Goal: Task Accomplishment & Management: Manage account settings

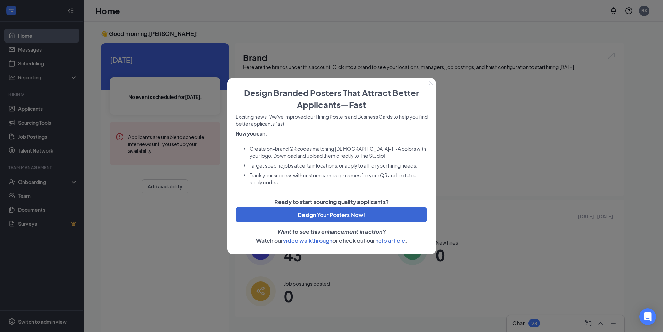
click at [432, 83] on icon "Close" at bounding box center [431, 83] width 4 height 4
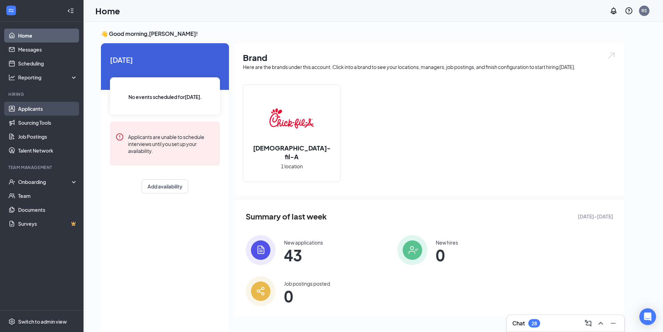
click at [44, 107] on link "Applicants" at bounding box center [48, 109] width 60 height 14
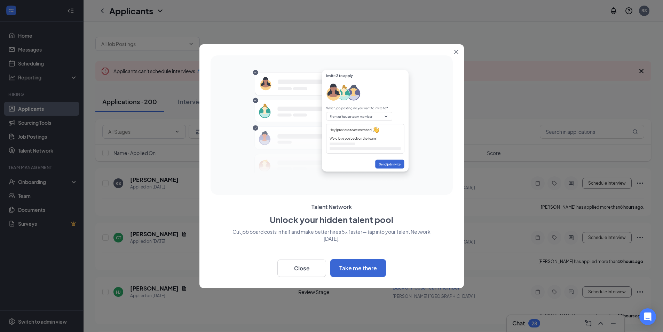
click at [457, 52] on icon "Close" at bounding box center [456, 52] width 4 height 4
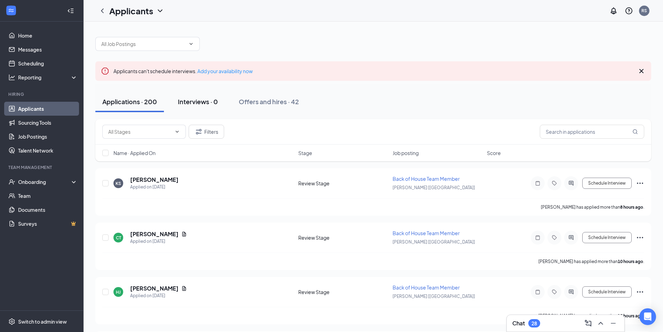
click at [192, 102] on div "Interviews · 0" at bounding box center [198, 101] width 40 height 9
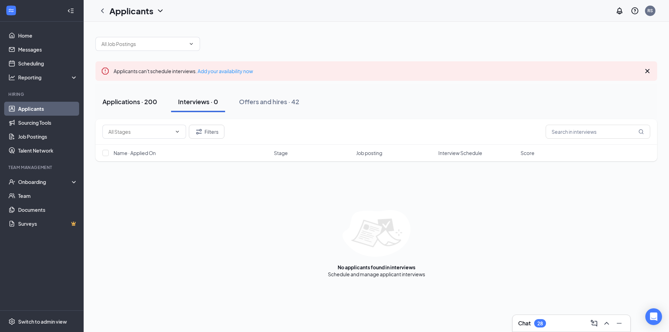
click at [134, 99] on div "Applications · 200" at bounding box center [129, 101] width 55 height 9
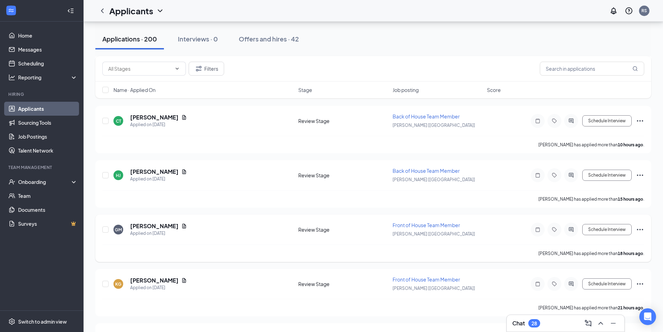
scroll to position [35, 0]
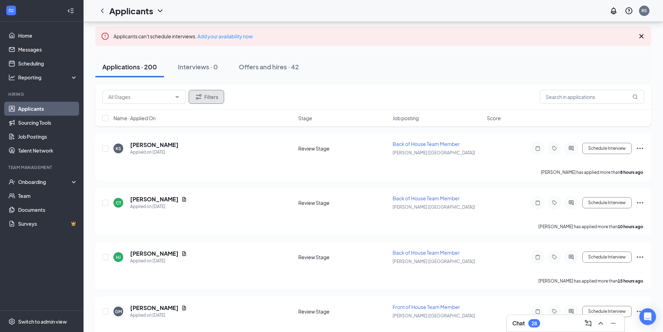
click at [205, 96] on button "Filters" at bounding box center [207, 97] width 36 height 14
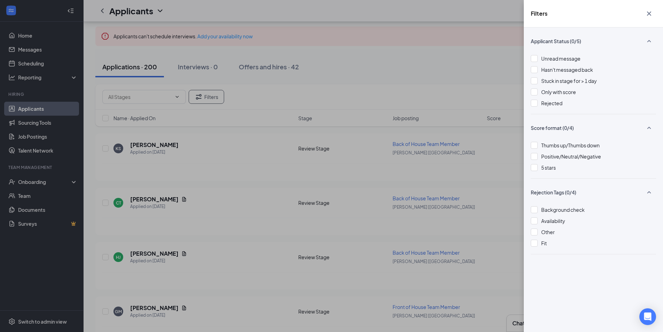
click at [387, 51] on div "Filters Applicant Status (0/5) Unread message Hasn't messaged back Stuck in sta…" at bounding box center [331, 166] width 663 height 332
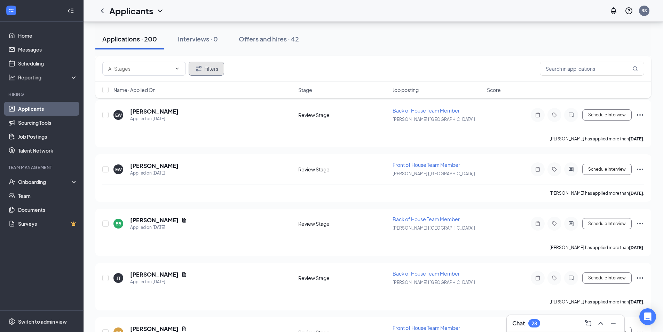
scroll to position [5049, 0]
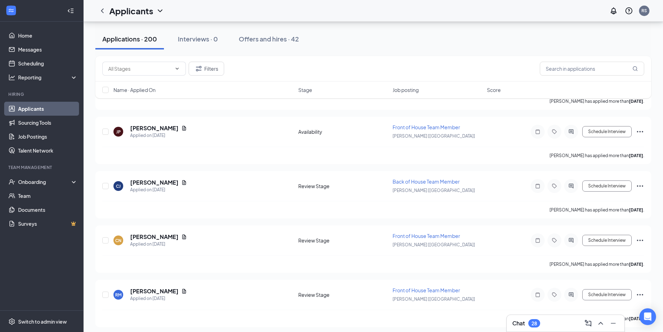
click at [151, 91] on span "Name · Applied On" at bounding box center [135, 89] width 42 height 7
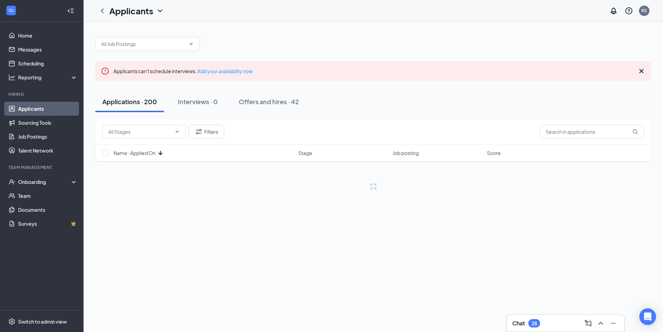
scroll to position [0, 0]
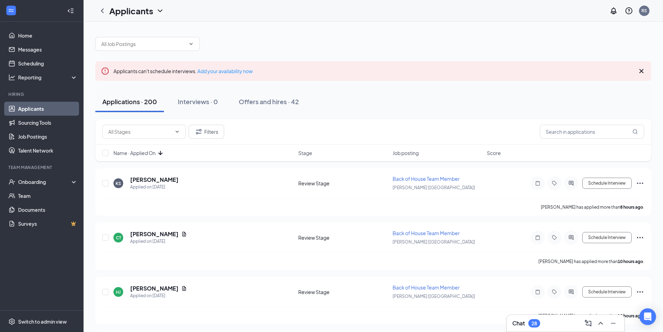
click at [162, 152] on icon "ArrowDown" at bounding box center [160, 153] width 4 height 4
click at [108, 181] on input "checkbox" at bounding box center [105, 183] width 6 height 6
checkbox input "true"
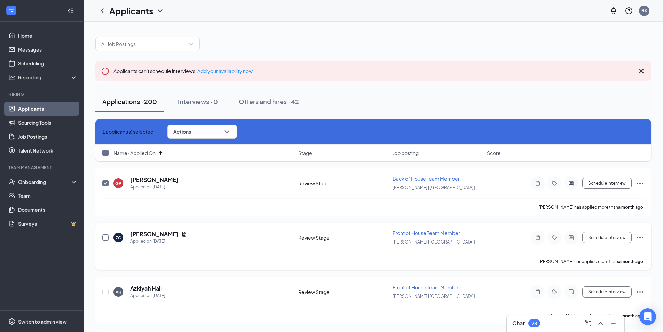
click at [104, 240] on input "checkbox" at bounding box center [105, 237] width 6 height 6
click at [104, 234] on span at bounding box center [105, 237] width 6 height 6
click at [104, 234] on input "checkbox" at bounding box center [105, 237] width 6 height 6
checkbox input "false"
drag, startPoint x: 106, startPoint y: 180, endPoint x: 566, endPoint y: 186, distance: 460.3
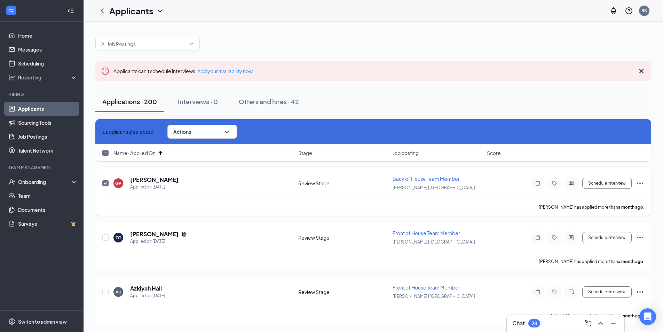
click at [106, 180] on span at bounding box center [105, 183] width 6 height 6
click at [106, 180] on input "checkbox" at bounding box center [105, 183] width 6 height 6
checkbox input "false"
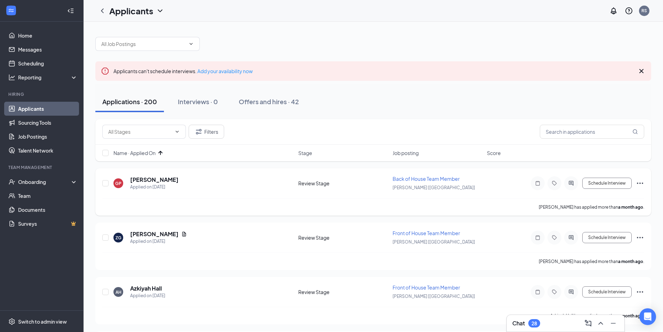
click at [639, 182] on icon "Ellipses" at bounding box center [640, 183] width 8 height 8
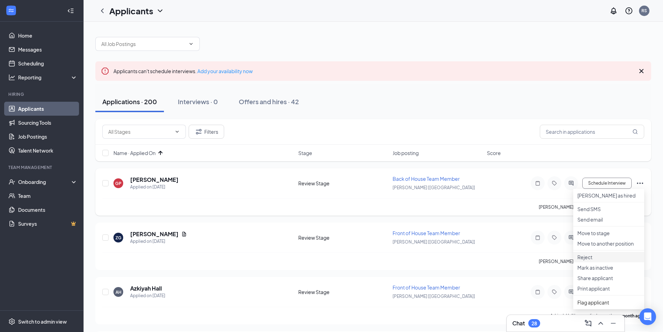
click at [599, 260] on p "Reject" at bounding box center [609, 256] width 63 height 7
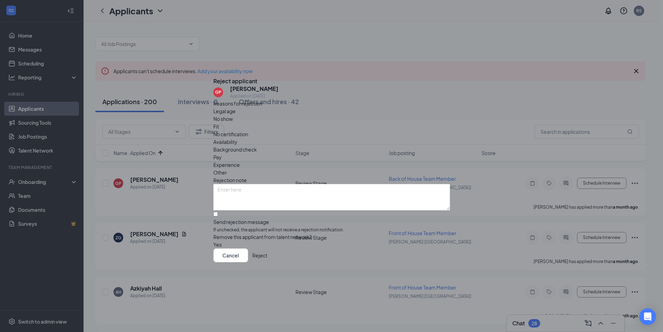
click at [267, 261] on button "Reject" at bounding box center [259, 255] width 15 height 14
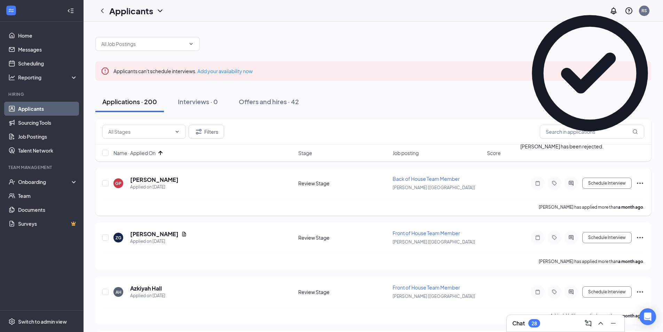
click at [640, 183] on icon "Ellipses" at bounding box center [640, 182] width 6 height 1
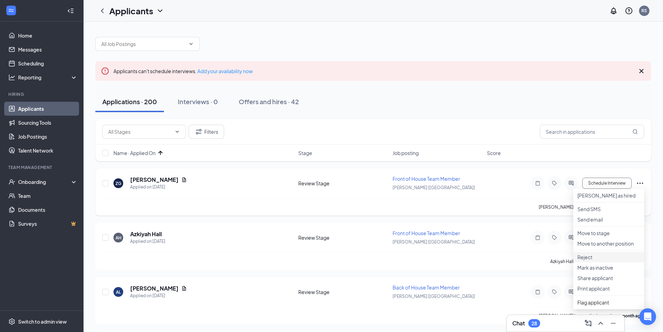
click at [590, 260] on p "Reject" at bounding box center [609, 256] width 63 height 7
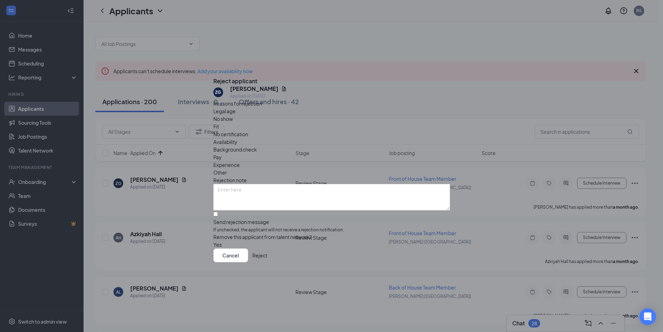
click at [267, 262] on button "Reject" at bounding box center [259, 255] width 15 height 14
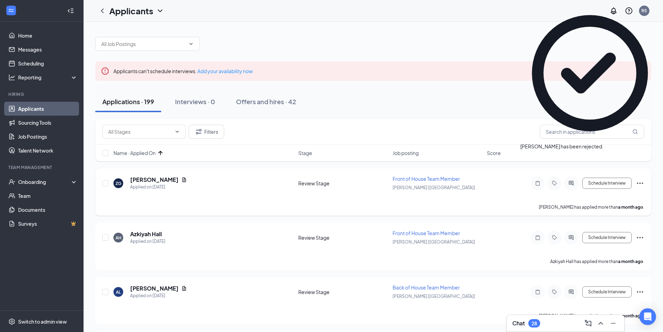
click at [638, 182] on icon "Ellipses" at bounding box center [640, 183] width 8 height 8
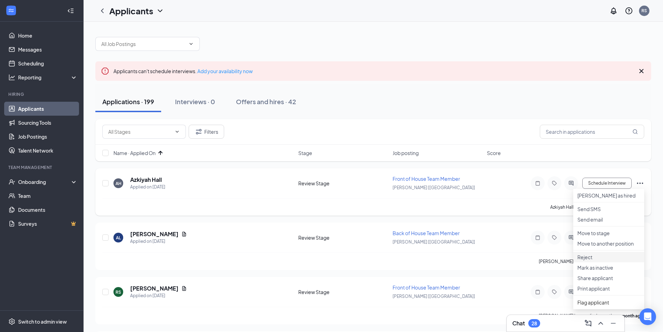
click at [595, 260] on p "Reject" at bounding box center [609, 256] width 63 height 7
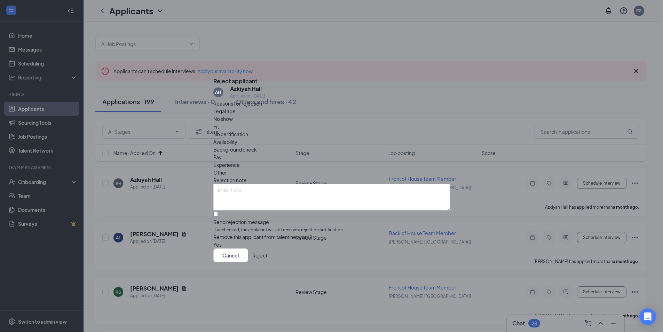
click at [267, 262] on button "Reject" at bounding box center [259, 255] width 15 height 14
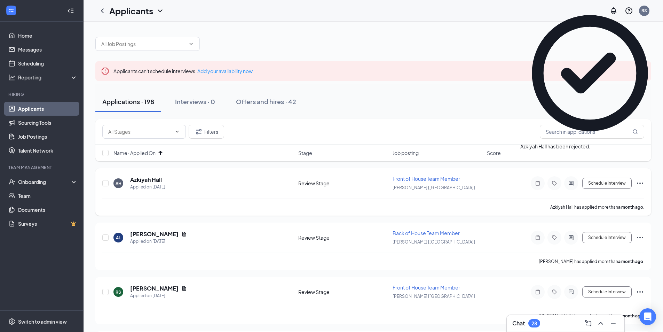
click at [637, 182] on icon "Ellipses" at bounding box center [640, 183] width 8 height 8
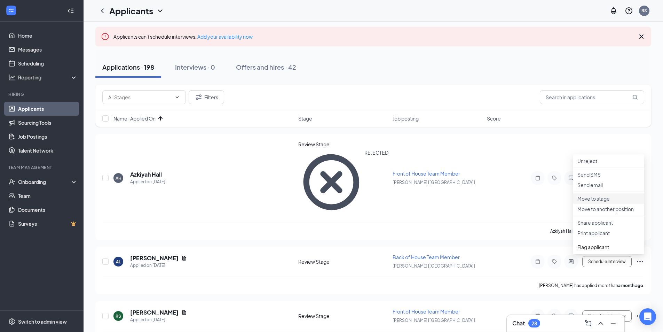
scroll to position [35, 0]
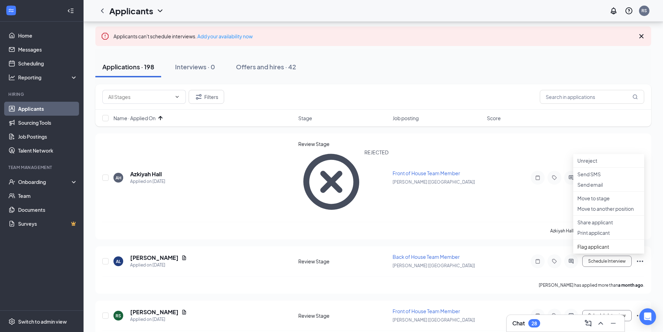
click at [515, 61] on div "Applications · 198 Interviews · 0 Offers and hires · 42" at bounding box center [373, 66] width 556 height 21
click at [639, 257] on icon "Ellipses" at bounding box center [640, 261] width 8 height 8
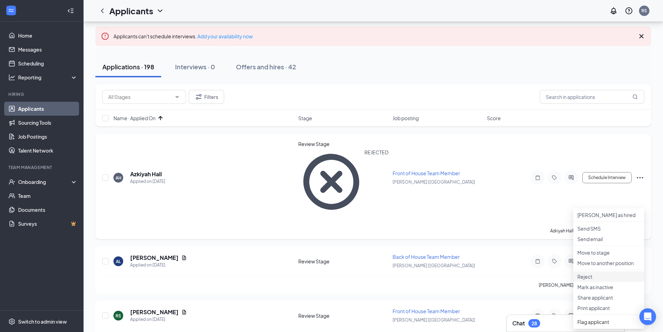
click at [602, 280] on p "Reject" at bounding box center [609, 276] width 63 height 7
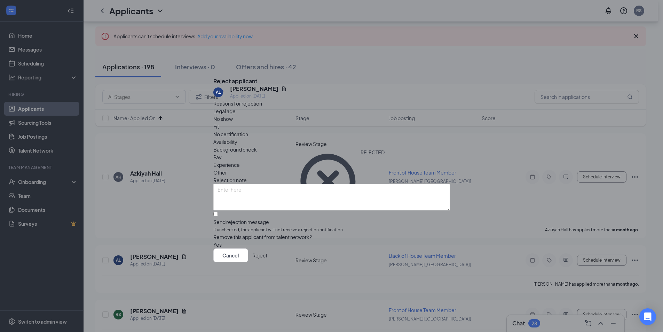
click at [267, 260] on button "Reject" at bounding box center [259, 255] width 15 height 14
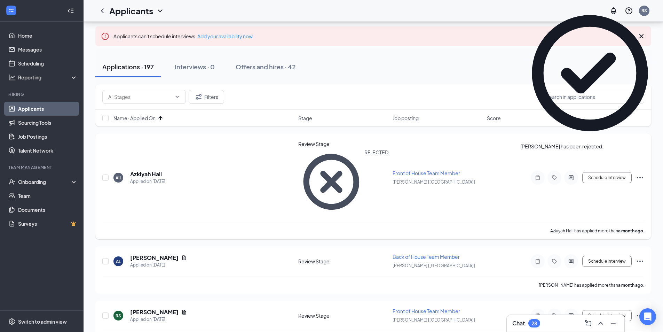
click at [642, 173] on icon "Ellipses" at bounding box center [640, 177] width 8 height 8
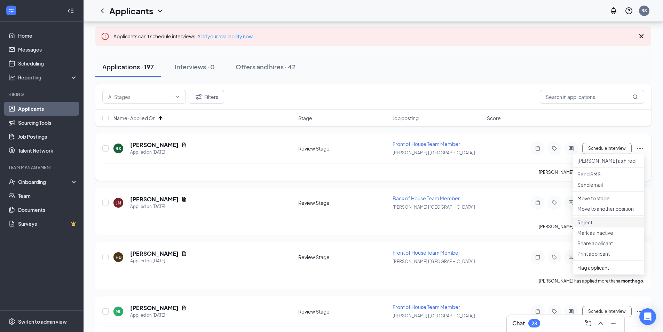
click at [595, 226] on p "Reject" at bounding box center [609, 222] width 63 height 7
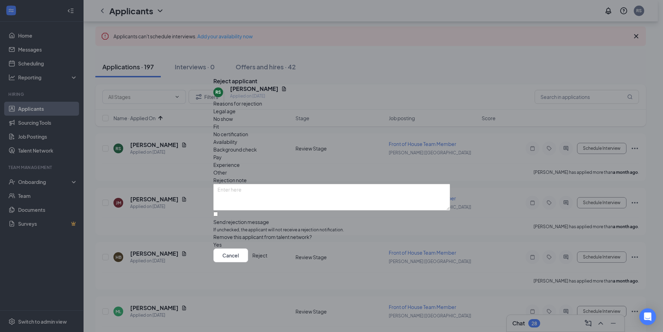
click at [267, 258] on button "Reject" at bounding box center [259, 255] width 15 height 14
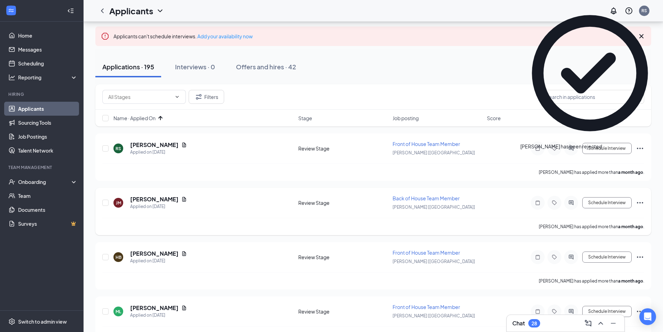
click at [640, 203] on icon "Ellipses" at bounding box center [640, 202] width 6 height 1
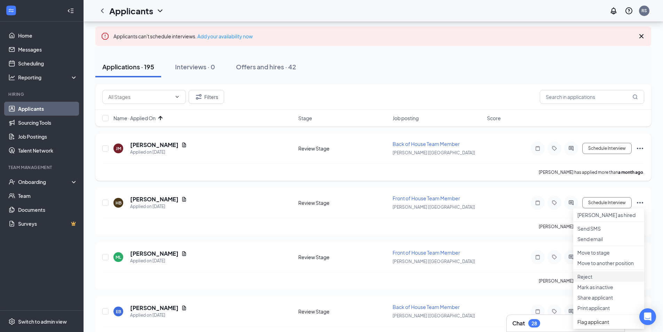
click at [593, 280] on p "Reject" at bounding box center [609, 276] width 63 height 7
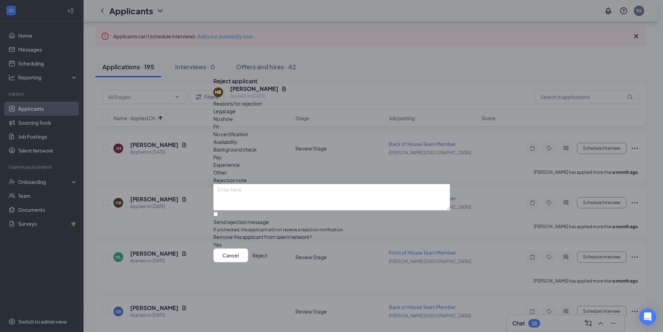
click at [267, 258] on button "Reject" at bounding box center [259, 255] width 15 height 14
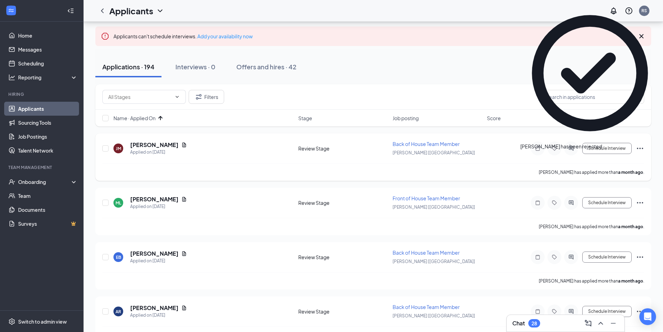
click at [641, 149] on icon "Ellipses" at bounding box center [640, 148] width 8 height 8
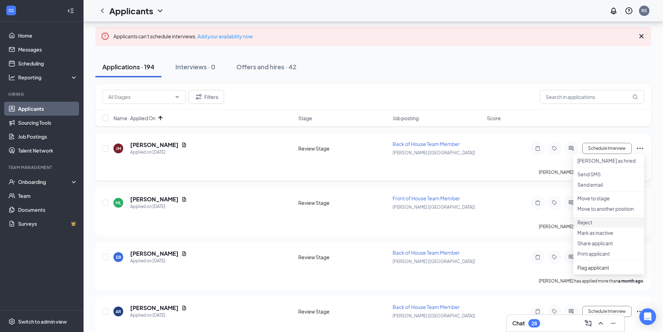
click at [601, 226] on p "Reject" at bounding box center [609, 222] width 63 height 7
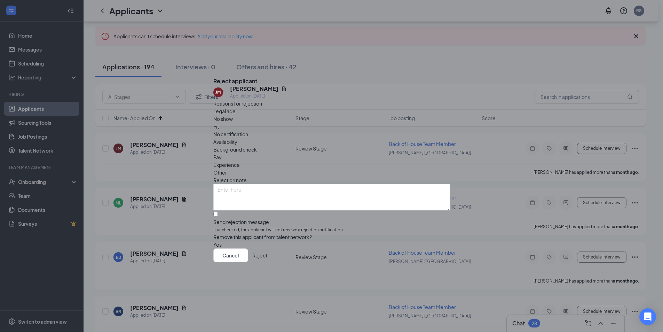
click at [267, 260] on button "Reject" at bounding box center [259, 255] width 15 height 14
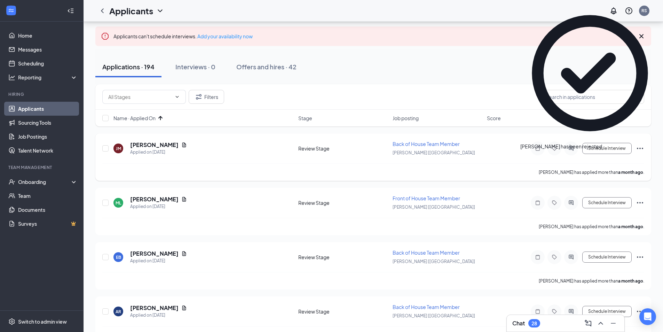
click at [643, 147] on icon "Ellipses" at bounding box center [640, 148] width 8 height 8
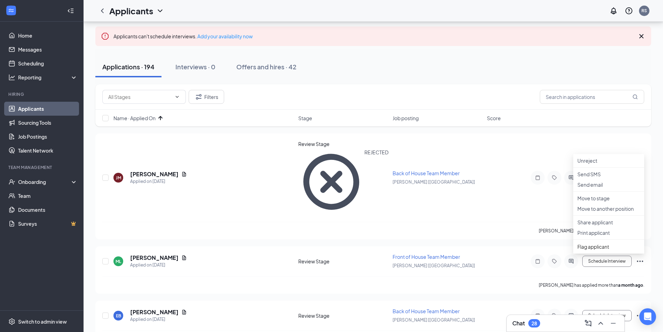
click at [639, 257] on icon "Ellipses" at bounding box center [640, 261] width 8 height 8
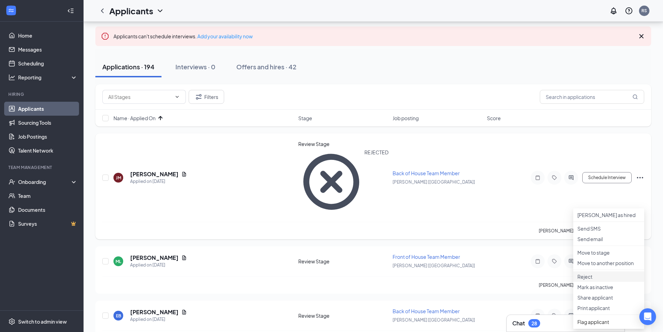
click at [588, 280] on p "Reject" at bounding box center [609, 276] width 63 height 7
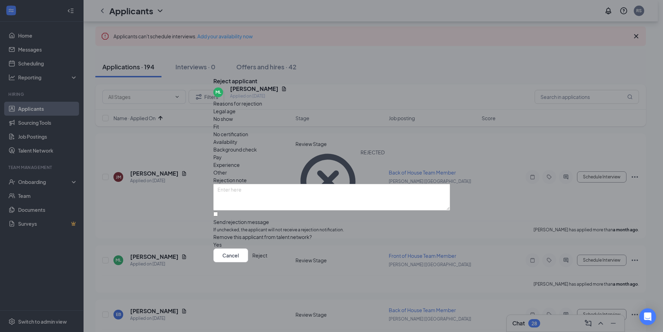
click at [267, 262] on button "Reject" at bounding box center [259, 255] width 15 height 14
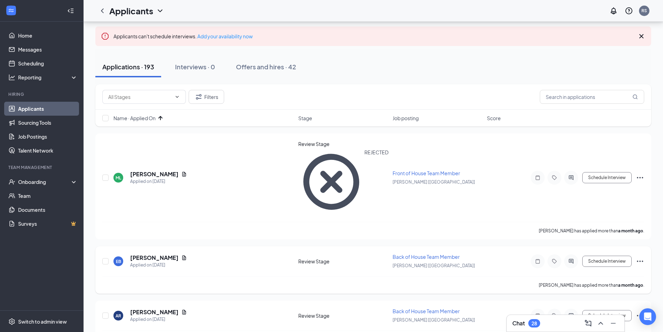
click at [640, 260] on icon "Ellipses" at bounding box center [640, 260] width 6 height 1
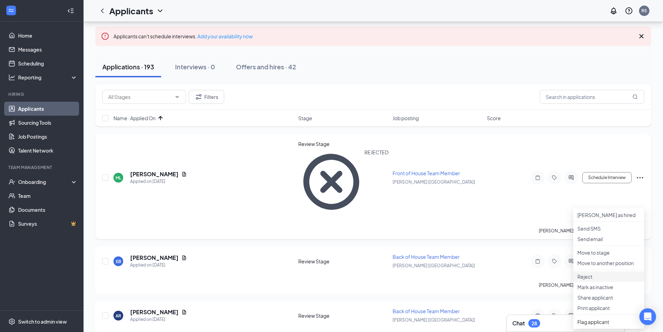
click at [587, 280] on p "Reject" at bounding box center [609, 276] width 63 height 7
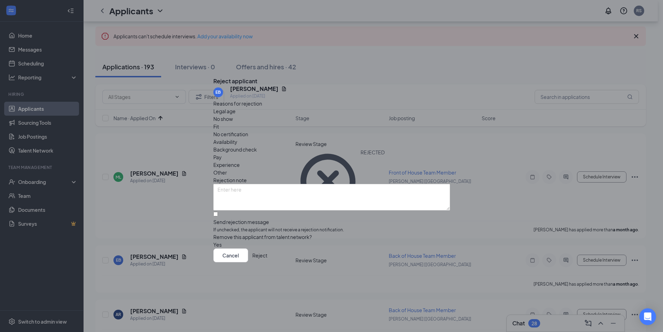
click at [267, 257] on button "Reject" at bounding box center [259, 255] width 15 height 14
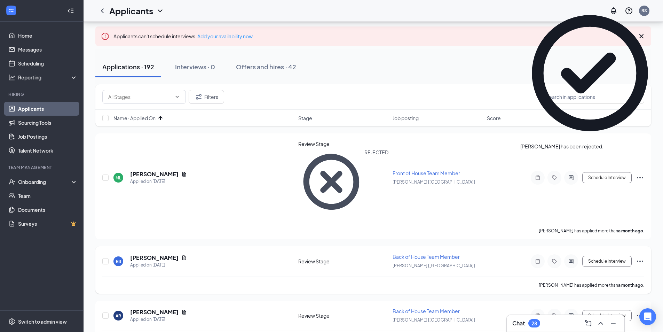
click at [640, 257] on icon "Ellipses" at bounding box center [640, 261] width 8 height 8
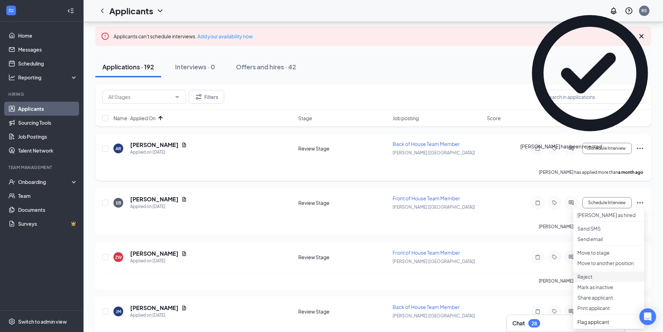
click at [587, 280] on p "Reject" at bounding box center [609, 276] width 63 height 7
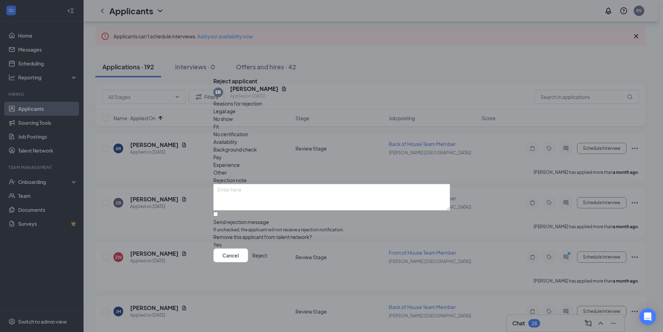
click at [267, 260] on button "Reject" at bounding box center [259, 255] width 15 height 14
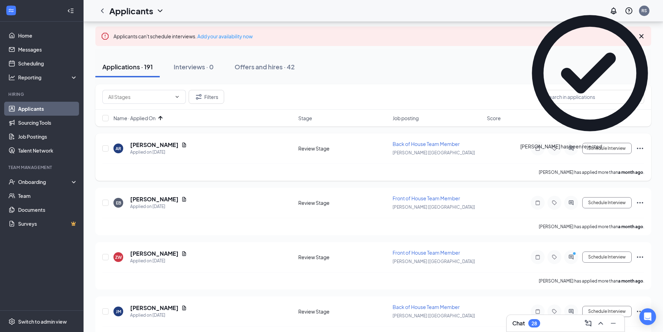
click at [643, 147] on icon "Ellipses" at bounding box center [640, 148] width 8 height 8
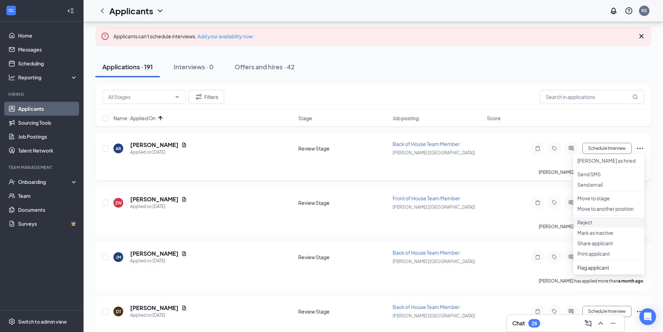
click at [592, 226] on p "Reject" at bounding box center [609, 222] width 63 height 7
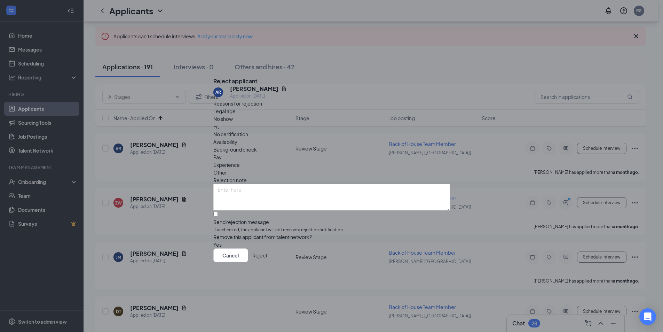
click at [267, 262] on button "Reject" at bounding box center [259, 255] width 15 height 14
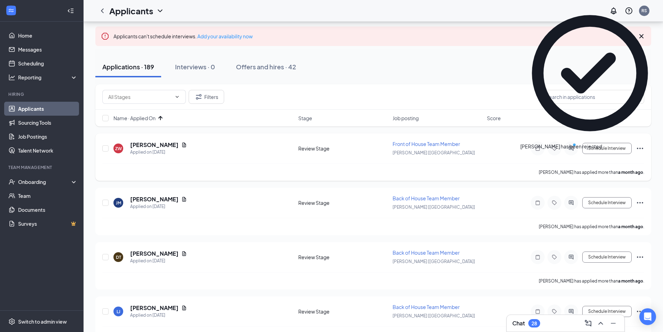
click at [641, 147] on icon "Ellipses" at bounding box center [640, 148] width 8 height 8
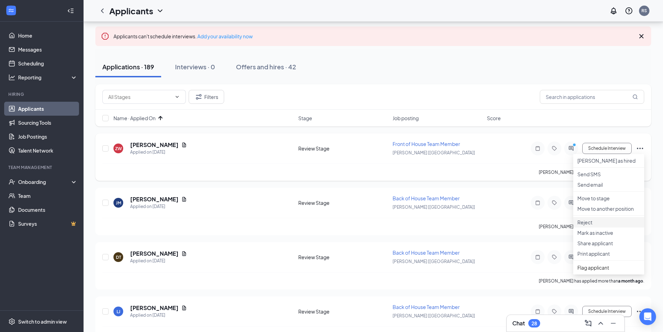
click at [589, 226] on p "Reject" at bounding box center [609, 222] width 63 height 7
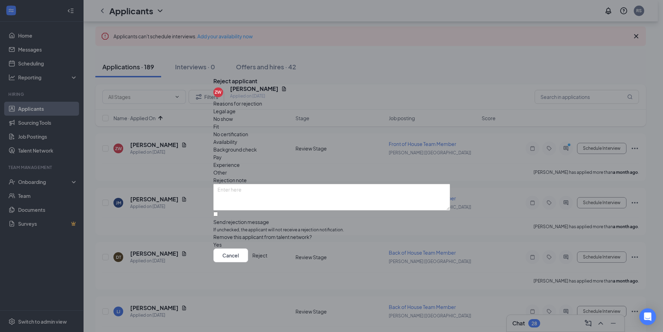
click at [267, 262] on button "Reject" at bounding box center [259, 255] width 15 height 14
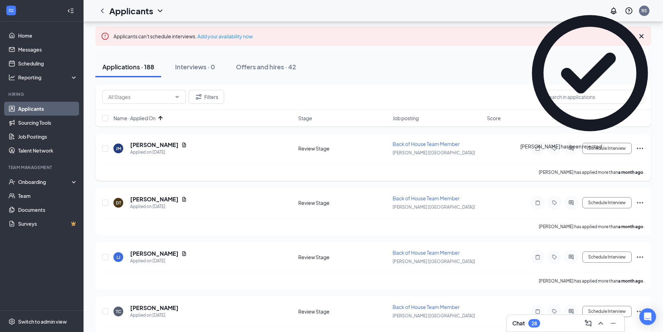
click at [639, 147] on icon "Ellipses" at bounding box center [640, 148] width 8 height 8
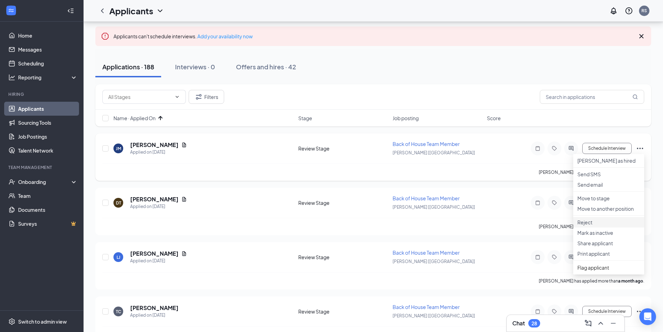
click at [589, 226] on p "Reject" at bounding box center [609, 222] width 63 height 7
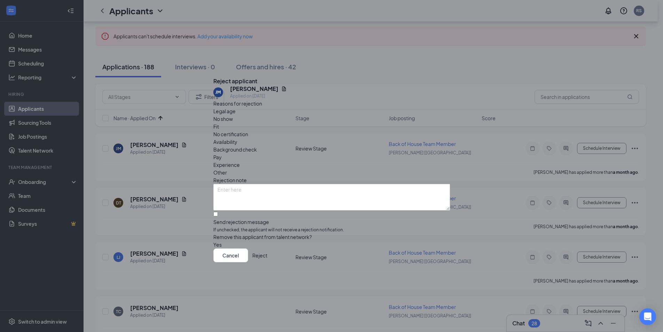
click at [267, 262] on button "Reject" at bounding box center [259, 255] width 15 height 14
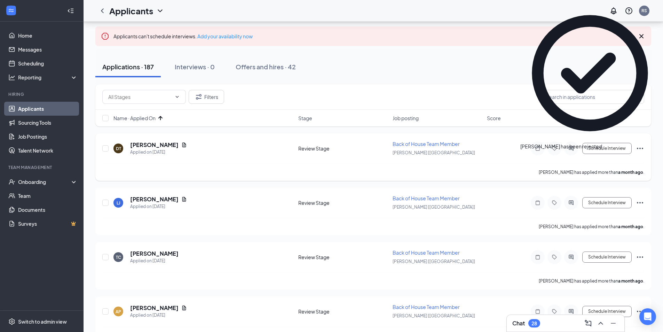
click at [637, 147] on icon "Ellipses" at bounding box center [640, 148] width 8 height 8
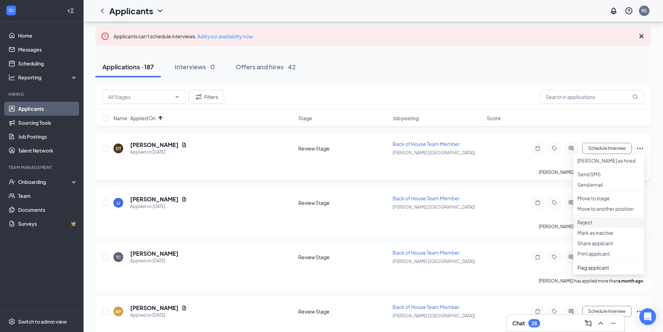
click at [589, 226] on p "Reject" at bounding box center [609, 222] width 63 height 7
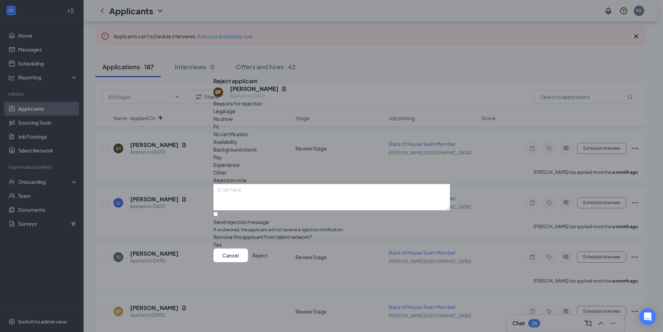
click at [267, 258] on button "Reject" at bounding box center [259, 255] width 15 height 14
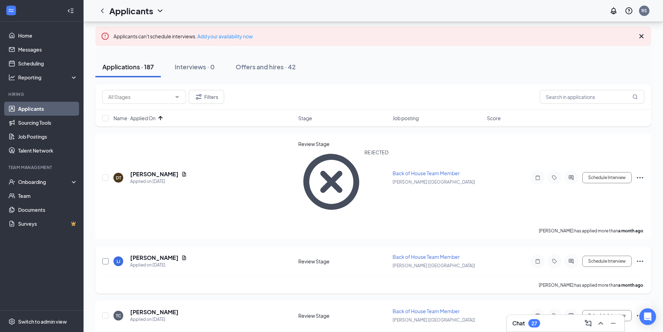
click at [107, 258] on input "checkbox" at bounding box center [105, 261] width 6 height 6
checkbox input "true"
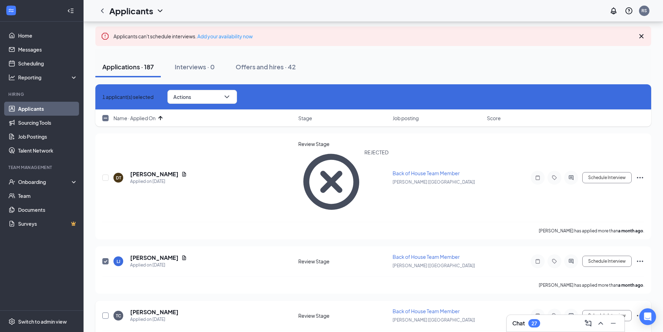
click at [105, 312] on input "checkbox" at bounding box center [105, 315] width 6 height 6
checkbox input "true"
click at [231, 95] on icon "ChevronDown" at bounding box center [227, 97] width 8 height 8
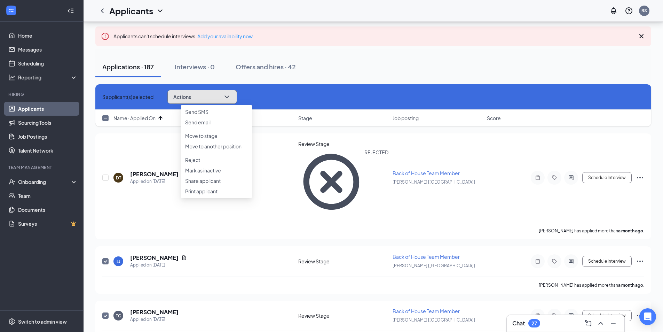
click at [231, 95] on icon "ChevronDown" at bounding box center [227, 97] width 8 height 8
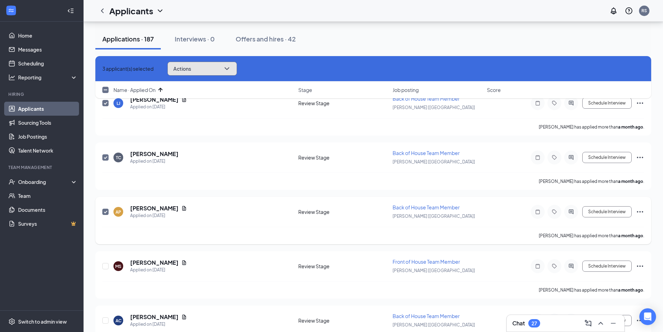
scroll to position [209, 0]
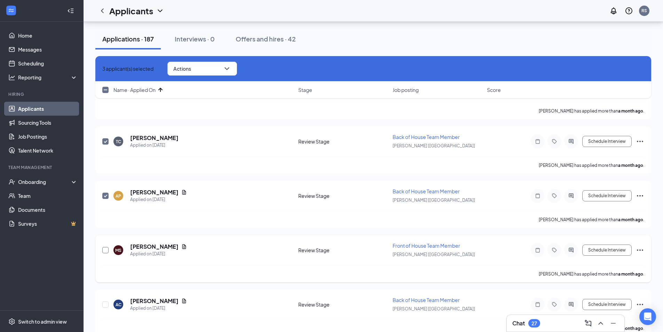
click at [105, 247] on input "checkbox" at bounding box center [105, 250] width 6 height 6
checkbox input "true"
click at [105, 301] on input "checkbox" at bounding box center [105, 304] width 6 height 6
checkbox input "true"
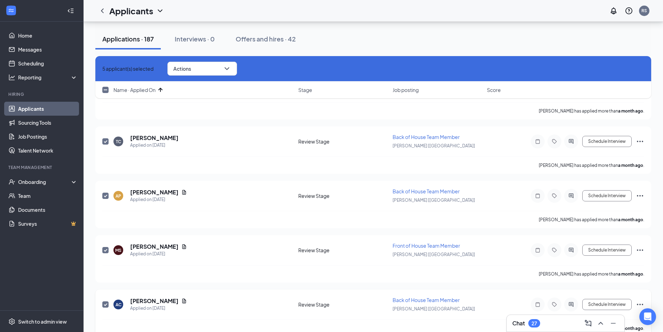
checkbox input "true"
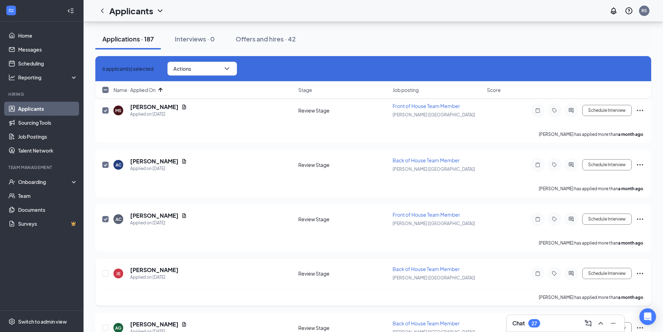
scroll to position [383, 0]
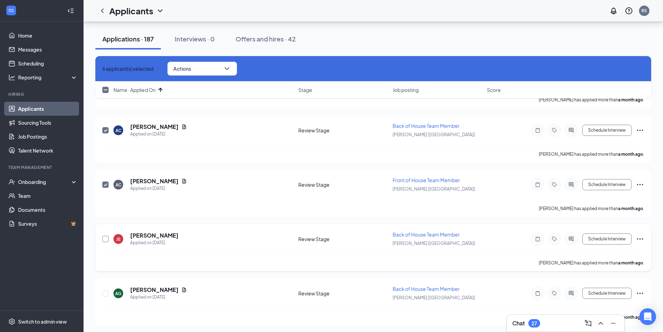
click at [105, 236] on input "checkbox" at bounding box center [105, 239] width 6 height 6
checkbox input "true"
click at [105, 290] on input "checkbox" at bounding box center [105, 293] width 6 height 6
checkbox input "true"
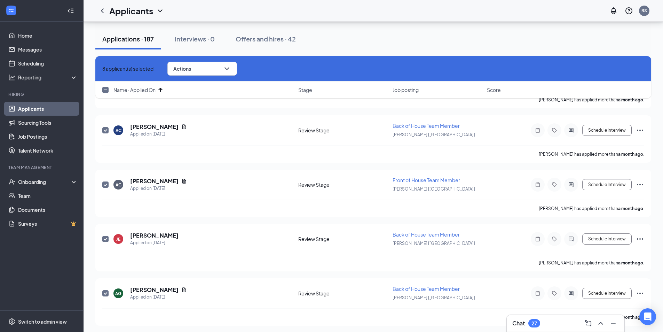
checkbox input "true"
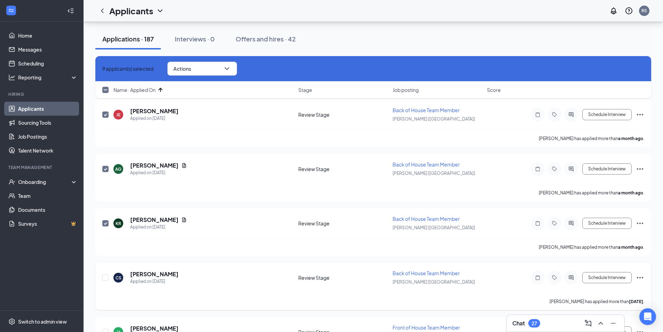
scroll to position [522, 0]
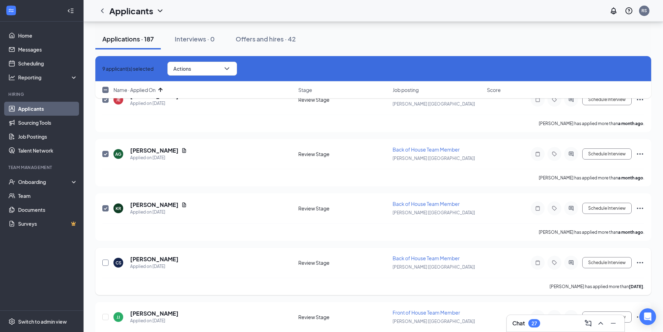
click at [103, 259] on input "checkbox" at bounding box center [105, 262] width 6 height 6
checkbox input "true"
click at [107, 314] on input "checkbox" at bounding box center [105, 317] width 6 height 6
checkbox input "true"
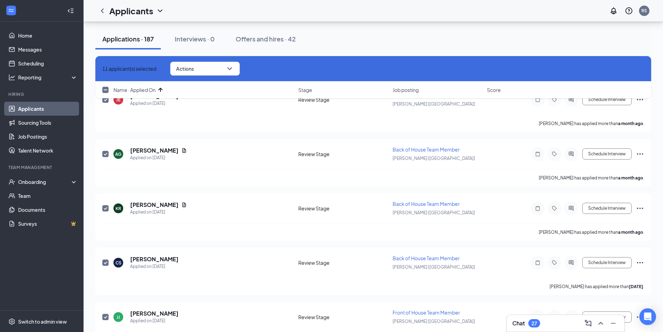
checkbox input "true"
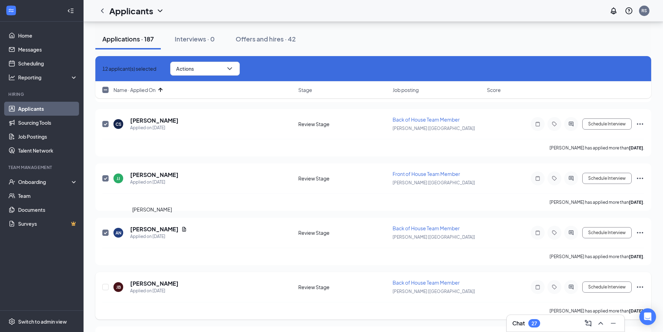
scroll to position [662, 0]
click at [103, 283] on input "checkbox" at bounding box center [105, 286] width 6 height 6
checkbox input "true"
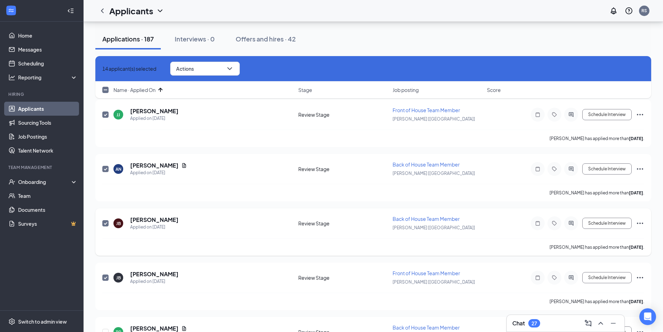
scroll to position [731, 0]
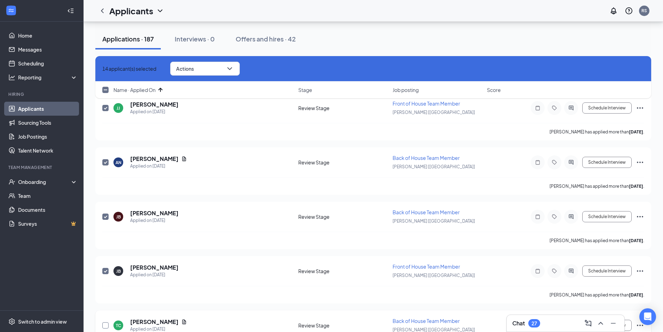
click at [105, 322] on input "checkbox" at bounding box center [105, 325] width 6 height 6
checkbox input "true"
click at [218, 70] on button "Actions" at bounding box center [205, 69] width 70 height 14
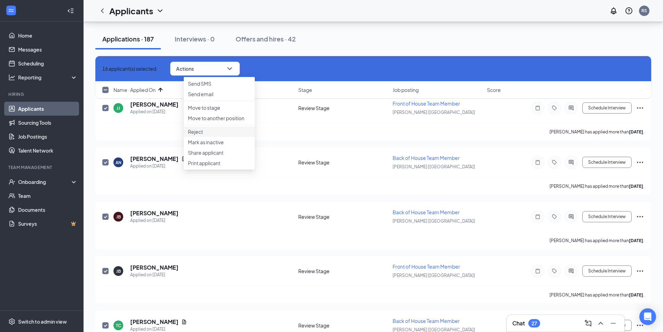
click at [201, 135] on p "Reject" at bounding box center [219, 131] width 63 height 7
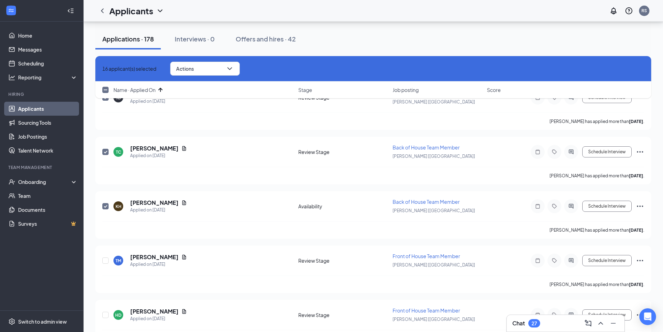
scroll to position [905, 0]
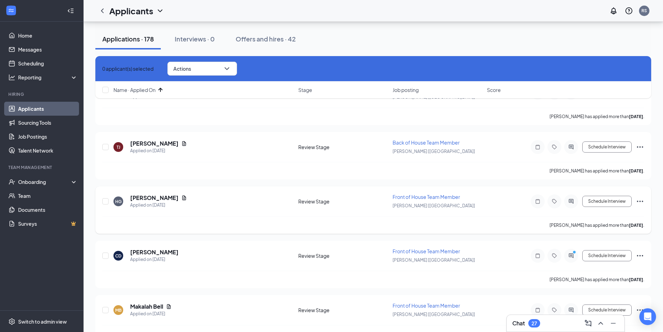
checkbox input "false"
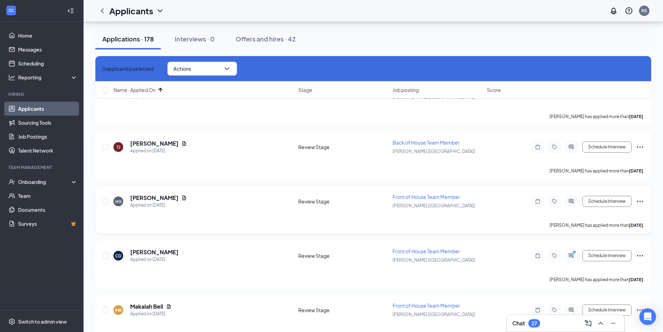
checkbox input "false"
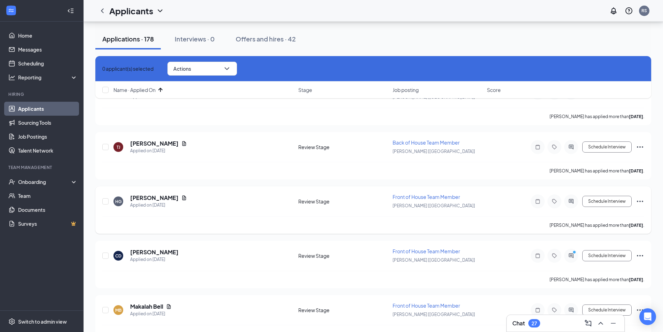
checkbox input "false"
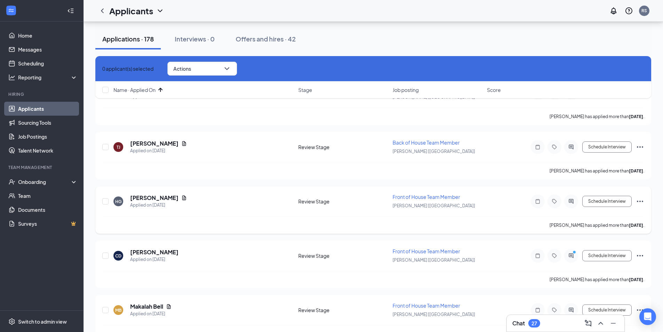
checkbox input "false"
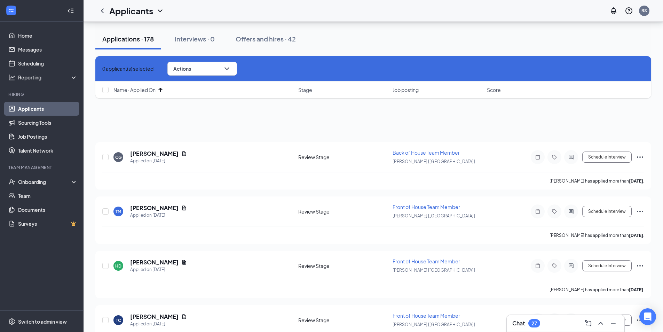
scroll to position [0, 0]
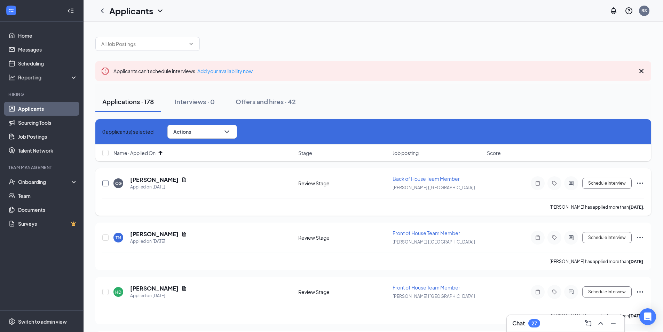
click at [103, 182] on input "checkbox" at bounding box center [105, 183] width 6 height 6
checkbox input "true"
drag, startPoint x: 104, startPoint y: 237, endPoint x: 104, endPoint y: 252, distance: 15.0
click at [104, 237] on input "checkbox" at bounding box center [105, 237] width 6 height 6
checkbox input "true"
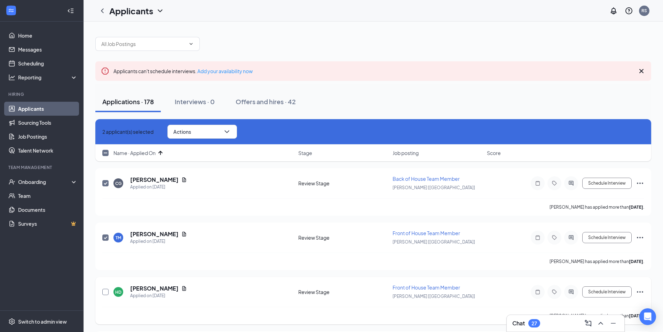
click at [106, 291] on input "checkbox" at bounding box center [105, 292] width 6 height 6
checkbox input "true"
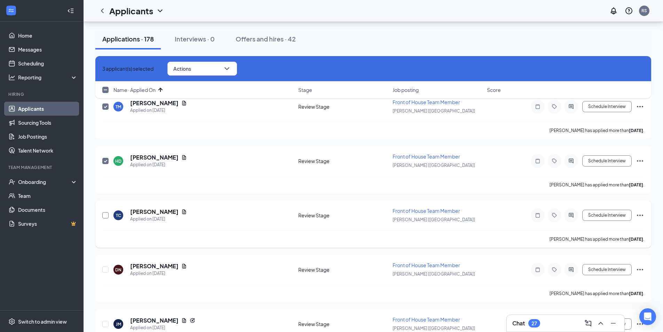
scroll to position [139, 0]
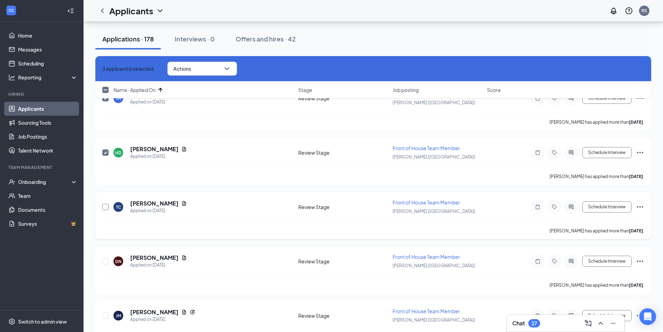
click at [106, 206] on input "checkbox" at bounding box center [105, 207] width 6 height 6
checkbox input "true"
click at [105, 264] on input "checkbox" at bounding box center [105, 261] width 6 height 6
checkbox input "true"
click at [105, 315] on input "checkbox" at bounding box center [105, 315] width 6 height 6
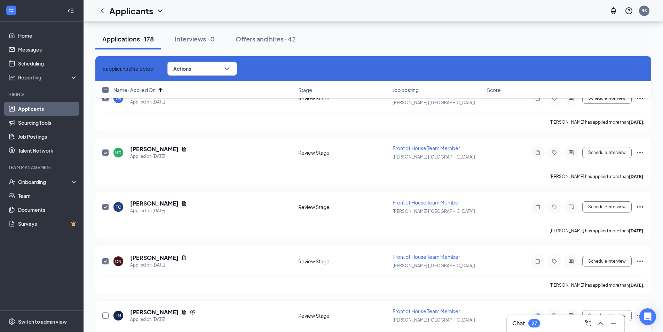
checkbox input "true"
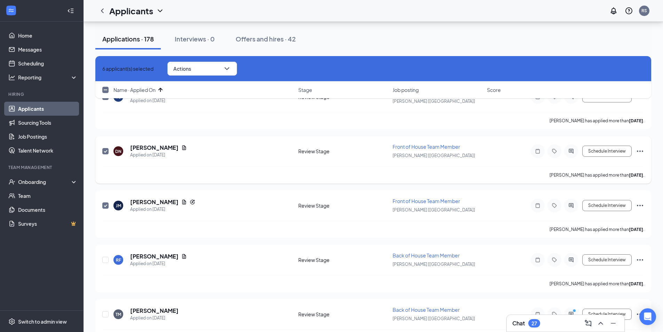
scroll to position [279, 0]
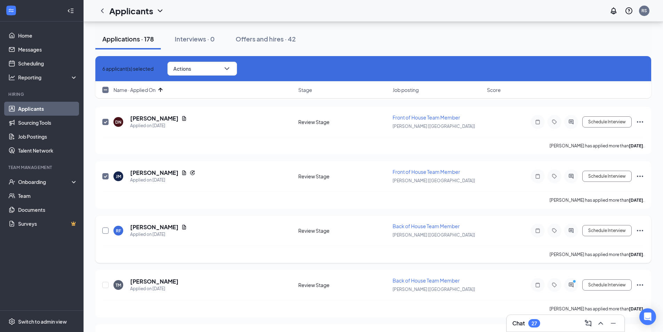
click at [106, 231] on input "checkbox" at bounding box center [105, 230] width 6 height 6
checkbox input "true"
click at [106, 288] on div at bounding box center [105, 285] width 7 height 16
click at [105, 284] on input "checkbox" at bounding box center [105, 285] width 6 height 6
checkbox input "true"
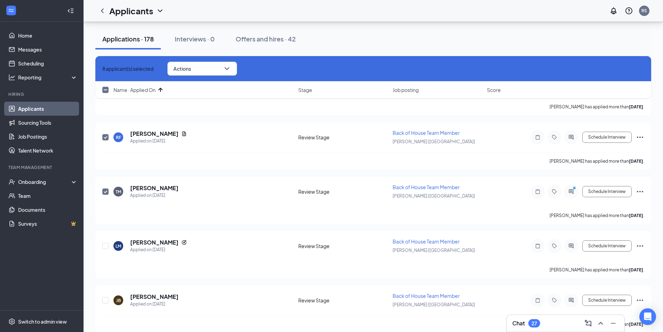
scroll to position [383, 0]
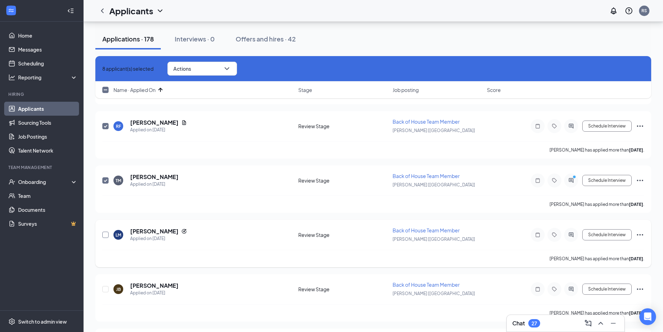
click at [106, 234] on input "checkbox" at bounding box center [105, 235] width 6 height 6
checkbox input "true"
click at [106, 291] on input "checkbox" at bounding box center [105, 289] width 6 height 6
checkbox input "true"
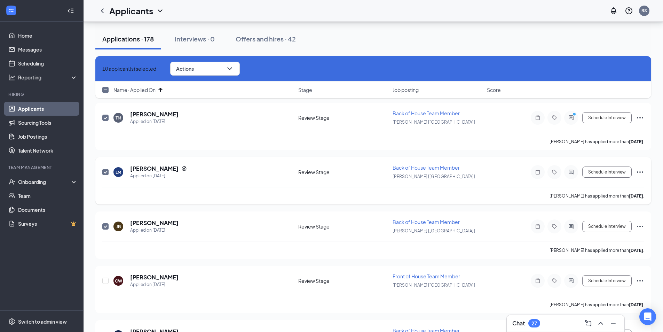
scroll to position [453, 0]
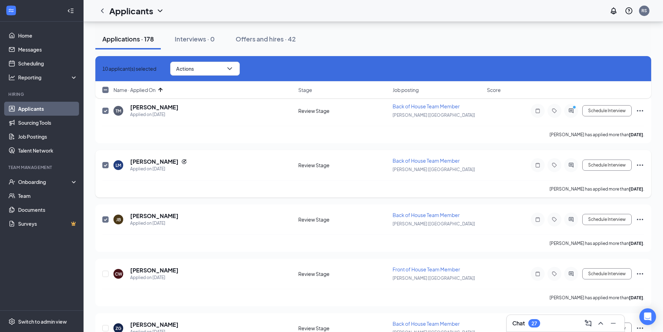
click at [106, 165] on input "checkbox" at bounding box center [105, 165] width 6 height 6
checkbox input "false"
click at [105, 273] on input "checkbox" at bounding box center [105, 274] width 6 height 6
checkbox input "true"
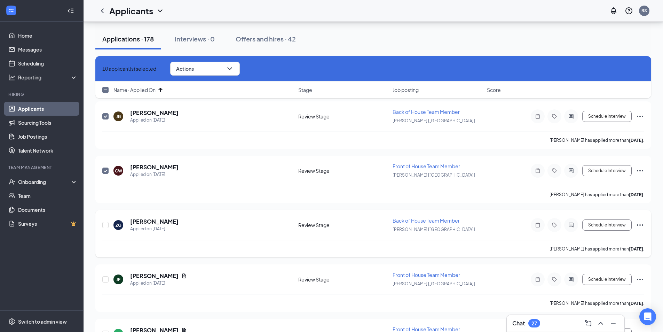
scroll to position [557, 0]
click at [105, 225] on input "checkbox" at bounding box center [105, 223] width 6 height 6
checkbox input "true"
click at [104, 279] on input "checkbox" at bounding box center [105, 278] width 6 height 6
checkbox input "true"
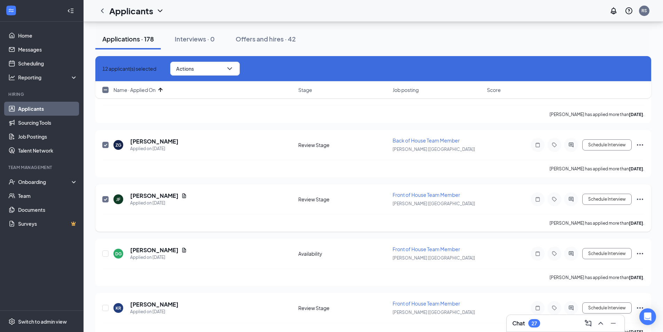
scroll to position [662, 0]
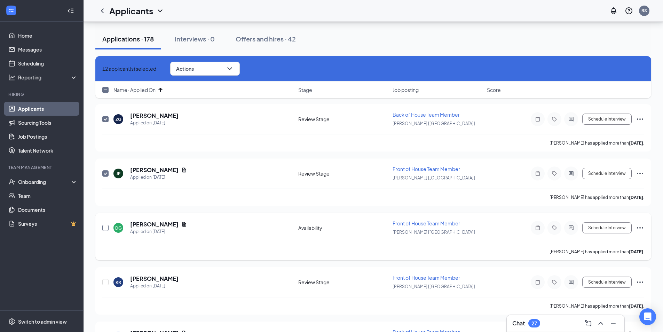
drag, startPoint x: 104, startPoint y: 228, endPoint x: 104, endPoint y: 239, distance: 11.5
click at [104, 228] on input "checkbox" at bounding box center [105, 228] width 6 height 6
checkbox input "true"
click at [105, 280] on input "checkbox" at bounding box center [105, 282] width 6 height 6
checkbox input "true"
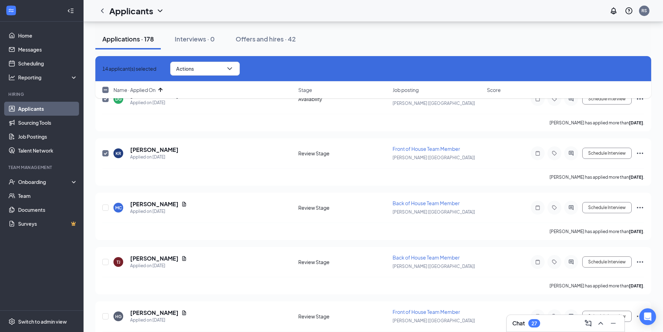
scroll to position [801, 0]
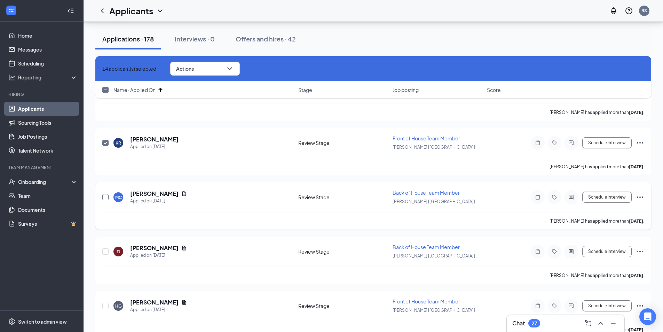
click at [107, 195] on input "checkbox" at bounding box center [105, 197] width 6 height 6
checkbox input "true"
click at [107, 248] on input "checkbox" at bounding box center [105, 251] width 6 height 6
checkbox input "true"
click at [105, 304] on input "checkbox" at bounding box center [105, 306] width 6 height 6
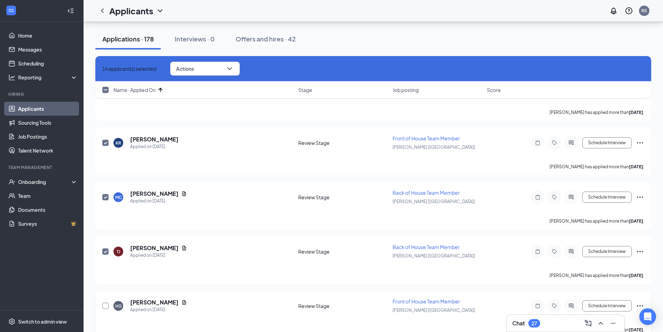
checkbox input "true"
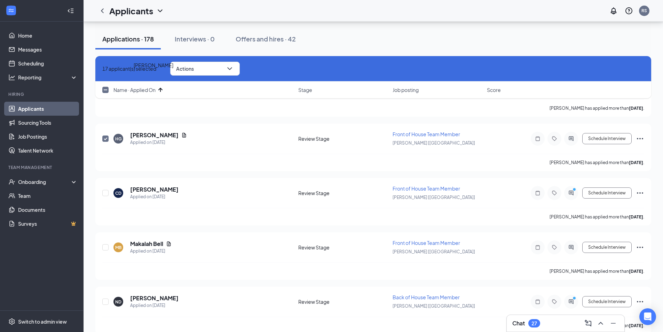
scroll to position [975, 0]
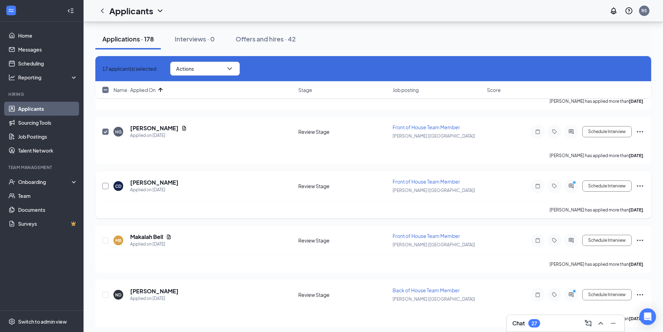
click at [106, 187] on input "checkbox" at bounding box center [105, 186] width 6 height 6
checkbox input "true"
click at [105, 239] on input "checkbox" at bounding box center [105, 240] width 6 height 6
checkbox input "true"
click at [105, 296] on input "checkbox" at bounding box center [105, 294] width 6 height 6
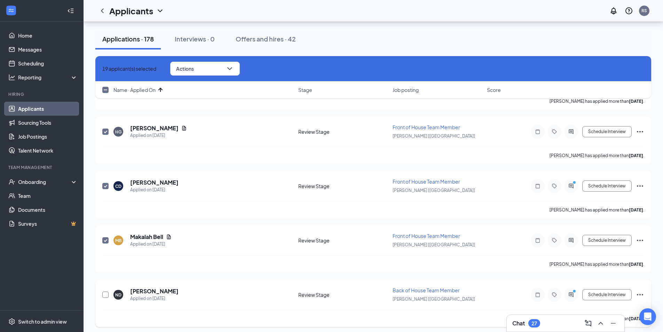
checkbox input "true"
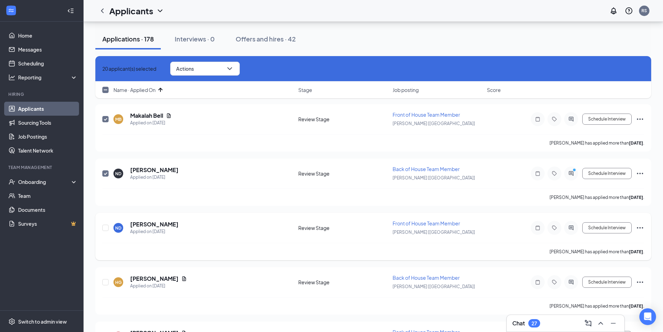
scroll to position [1114, 0]
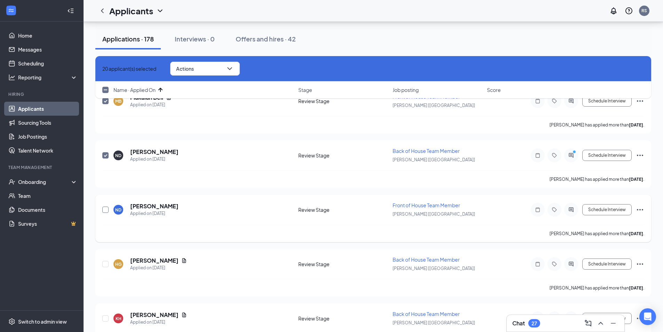
click at [105, 209] on input "checkbox" at bounding box center [105, 209] width 6 height 6
checkbox input "true"
click at [105, 264] on input "checkbox" at bounding box center [105, 264] width 6 height 6
checkbox input "true"
click at [108, 318] on input "checkbox" at bounding box center [105, 318] width 6 height 6
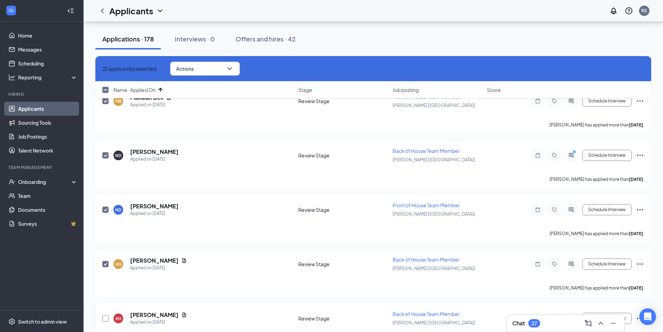
checkbox input "true"
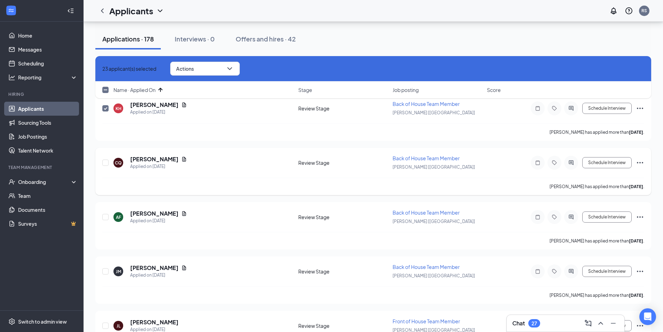
scroll to position [1323, 0]
click at [104, 163] on input "checkbox" at bounding box center [105, 164] width 6 height 6
checkbox input "true"
click at [105, 221] on div at bounding box center [105, 218] width 7 height 16
drag, startPoint x: 105, startPoint y: 273, endPoint x: 105, endPoint y: 236, distance: 36.9
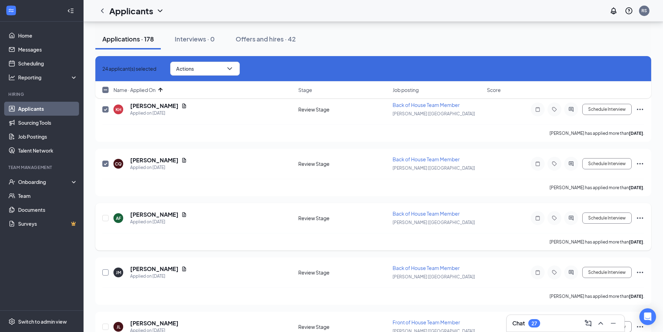
click at [104, 270] on input "checkbox" at bounding box center [105, 272] width 6 height 6
checkbox input "true"
click at [105, 220] on input "checkbox" at bounding box center [105, 218] width 6 height 6
checkbox input "true"
click at [104, 325] on input "checkbox" at bounding box center [105, 326] width 6 height 6
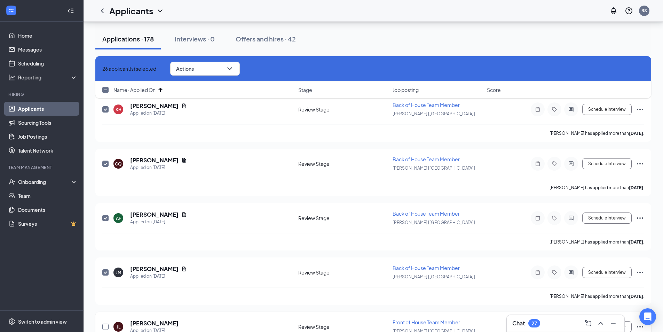
checkbox input "true"
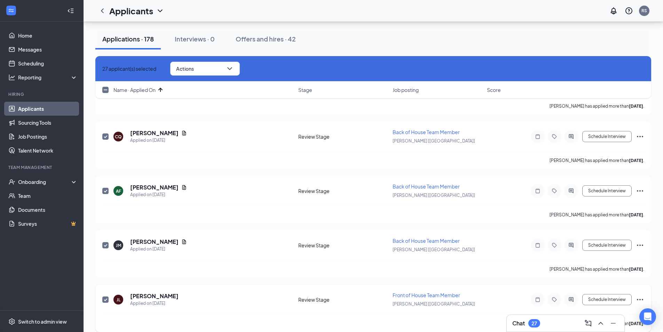
scroll to position [1428, 0]
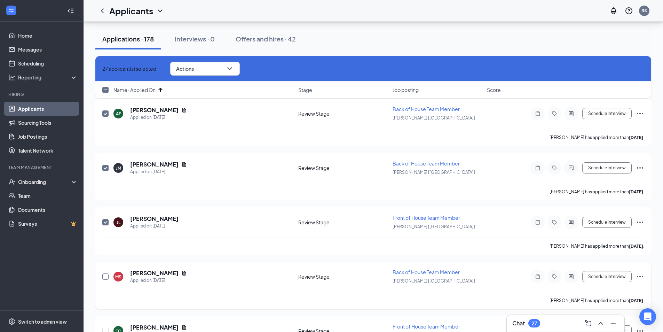
click at [105, 277] on input "checkbox" at bounding box center [105, 276] width 6 height 6
checkbox input "true"
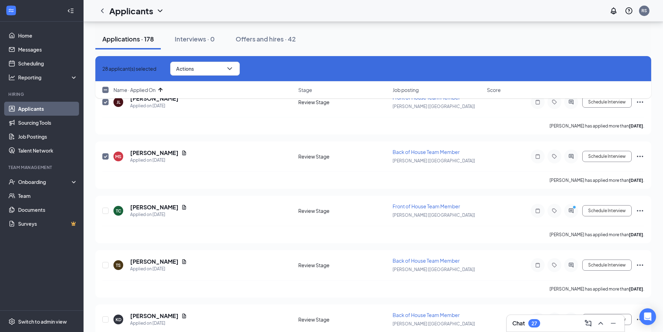
scroll to position [1567, 0]
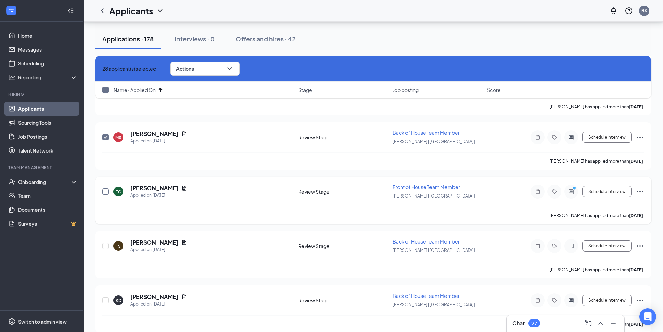
drag, startPoint x: 103, startPoint y: 189, endPoint x: 127, endPoint y: 215, distance: 34.7
click at [103, 189] on input "checkbox" at bounding box center [105, 191] width 6 height 6
checkbox input "true"
click at [105, 244] on input "checkbox" at bounding box center [105, 246] width 6 height 6
checkbox input "true"
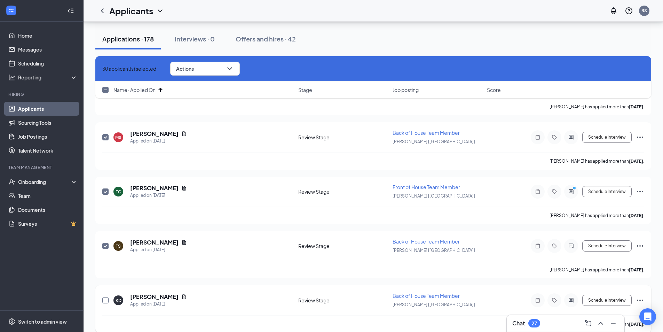
click at [104, 301] on input "checkbox" at bounding box center [105, 300] width 6 height 6
checkbox input "true"
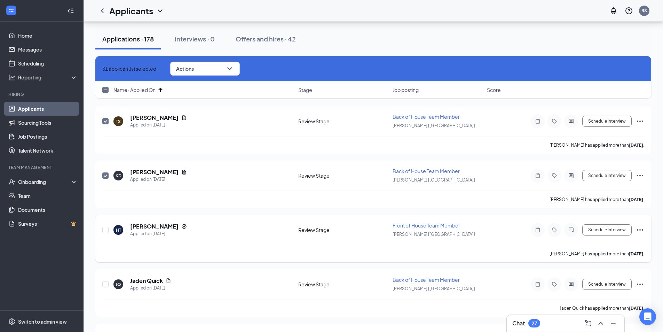
scroll to position [1706, 0]
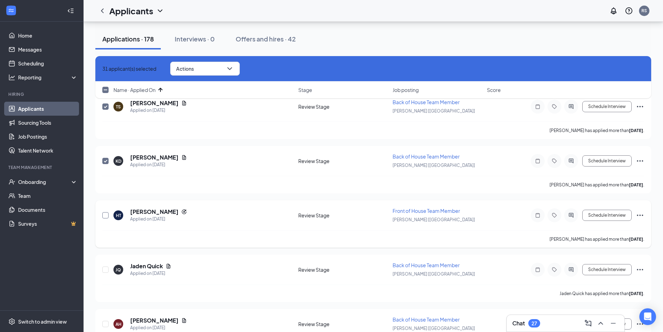
click at [105, 217] on input "checkbox" at bounding box center [105, 215] width 6 height 6
checkbox input "true"
click at [103, 270] on input "checkbox" at bounding box center [105, 269] width 6 height 6
checkbox input "true"
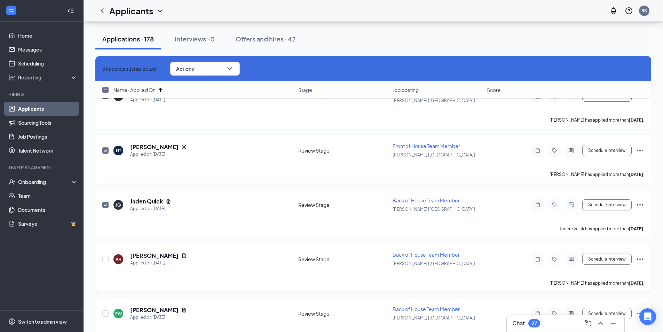
scroll to position [1776, 0]
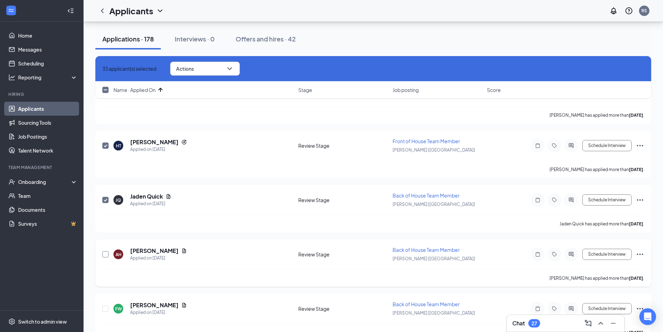
click at [105, 254] on input "checkbox" at bounding box center [105, 254] width 6 height 6
checkbox input "true"
click at [106, 307] on input "checkbox" at bounding box center [105, 308] width 6 height 6
checkbox input "true"
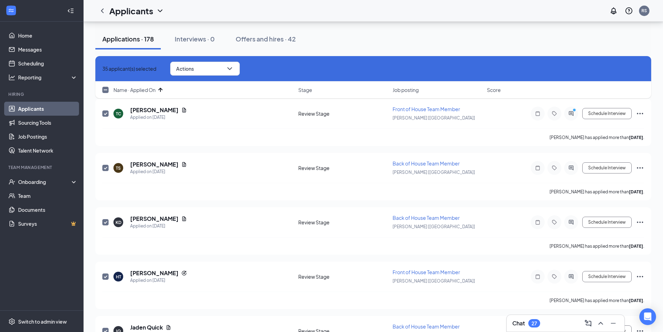
scroll to position [1636, 0]
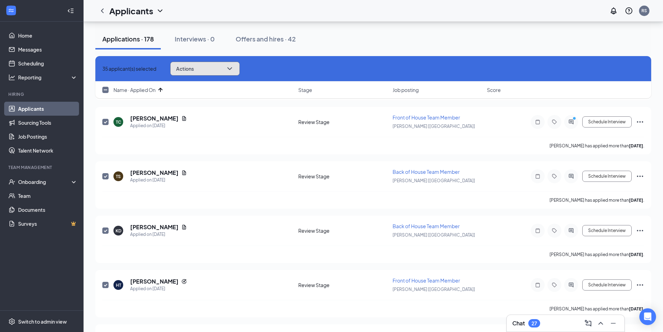
click at [225, 69] on button "Actions" at bounding box center [205, 69] width 70 height 14
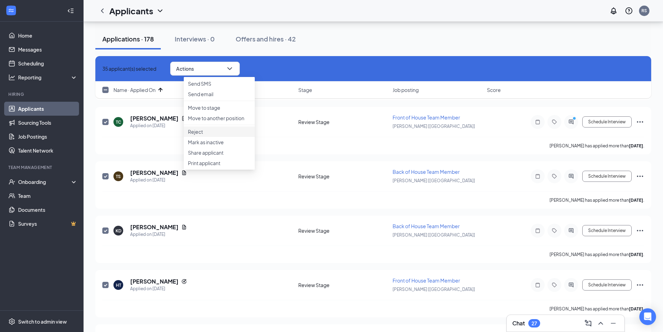
click at [201, 135] on p "Reject" at bounding box center [219, 131] width 63 height 7
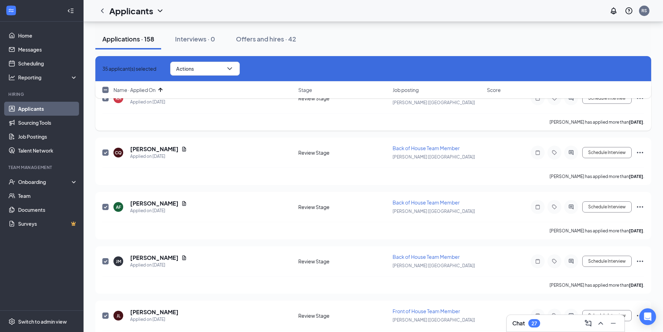
scroll to position [1323, 0]
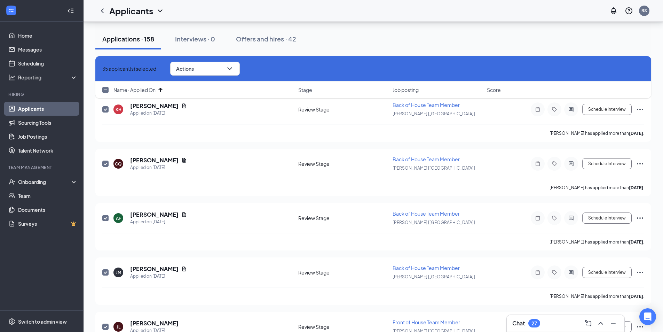
checkbox input "false"
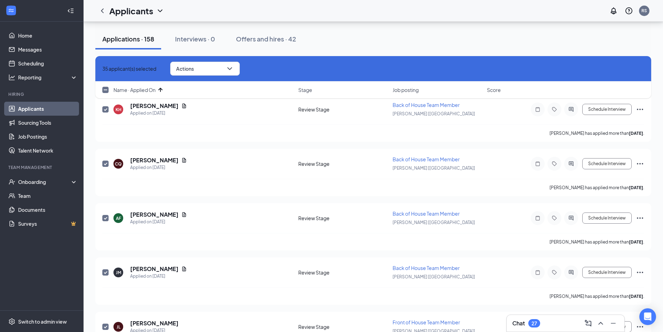
checkbox input "false"
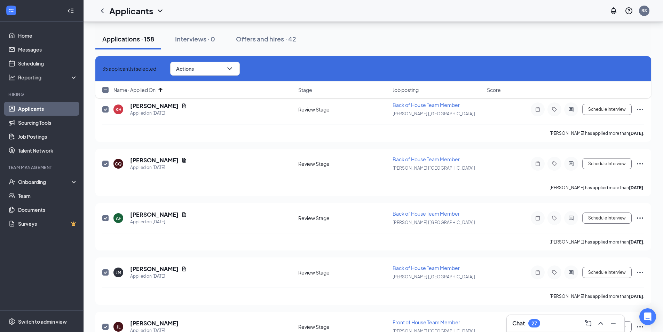
checkbox input "false"
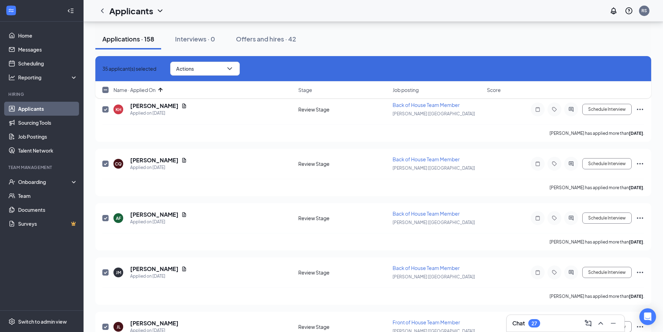
checkbox input "false"
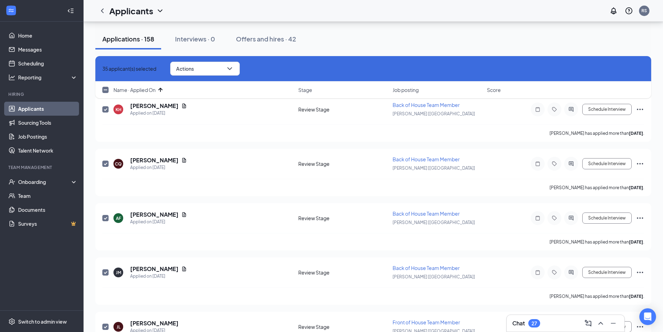
checkbox input "false"
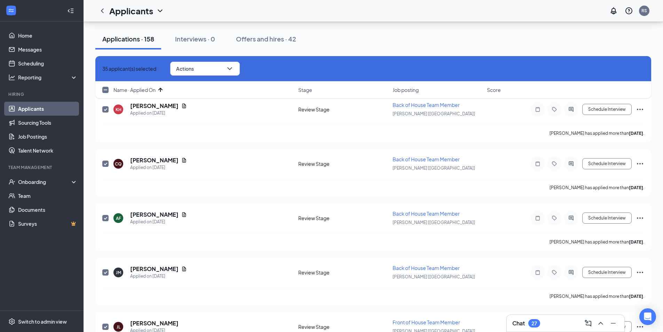
checkbox input "false"
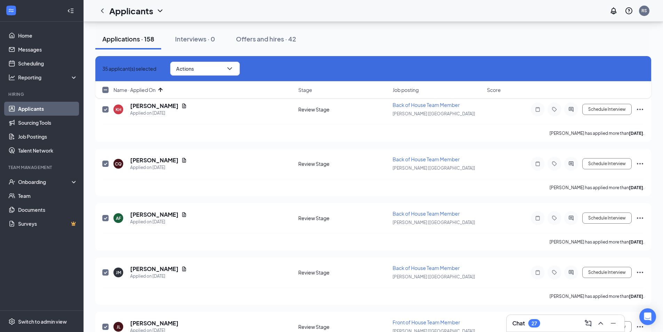
checkbox input "false"
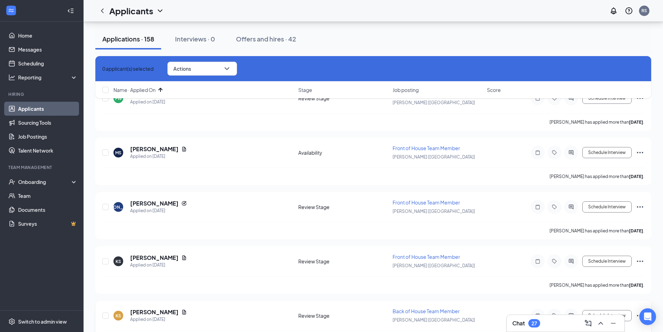
scroll to position [1149, 0]
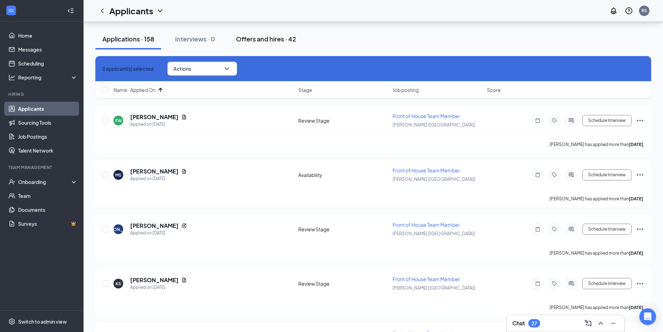
click at [262, 39] on div "Offers and hires · 42" at bounding box center [266, 38] width 60 height 9
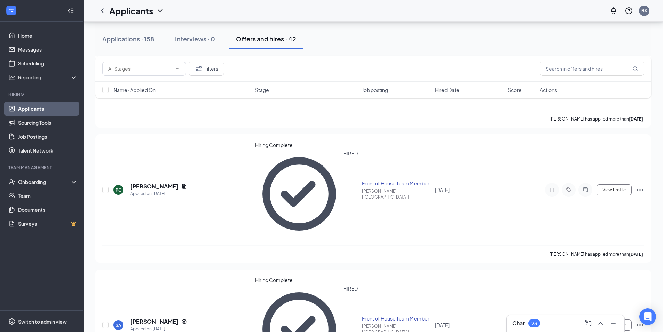
scroll to position [1358, 0]
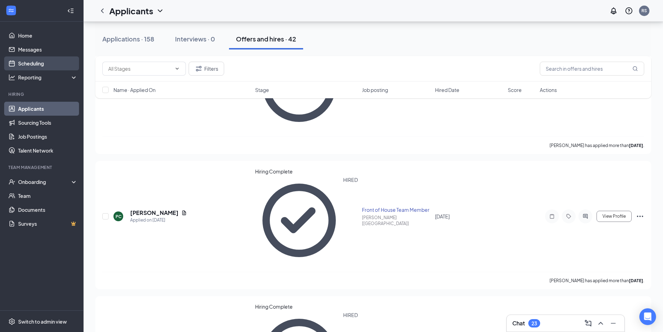
click at [29, 63] on link "Scheduling" at bounding box center [48, 63] width 60 height 14
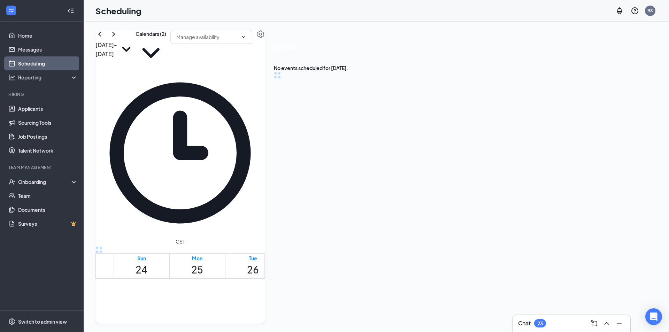
scroll to position [342, 0]
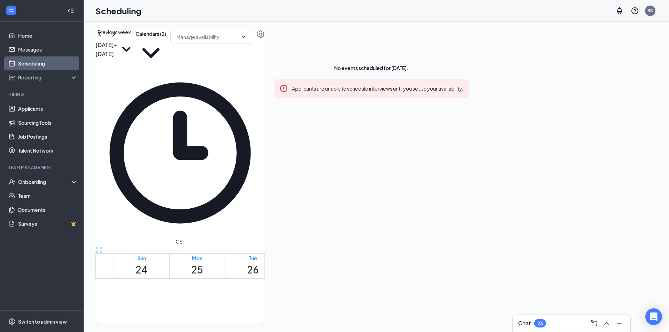
click at [104, 38] on icon "ChevronLeft" at bounding box center [99, 34] width 8 height 8
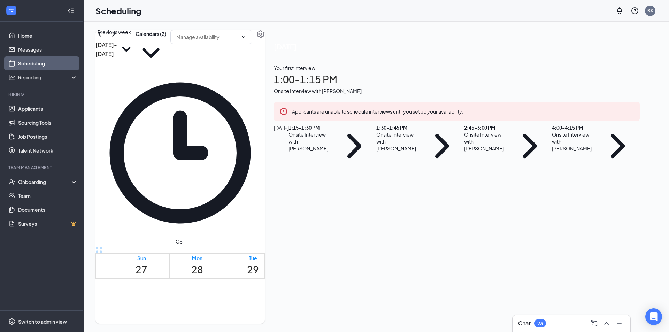
click at [104, 38] on icon "ChevronLeft" at bounding box center [99, 34] width 8 height 8
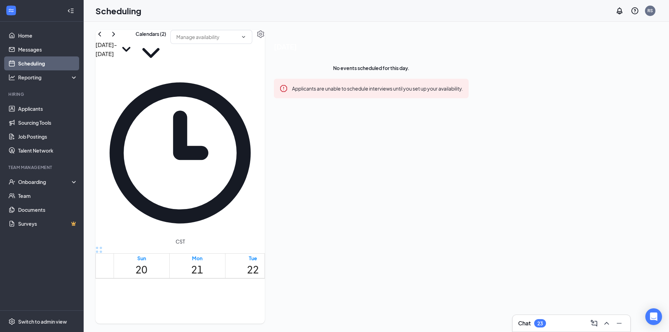
scroll to position [621, 0]
click at [118, 38] on icon "ChevronRight" at bounding box center [113, 34] width 8 height 8
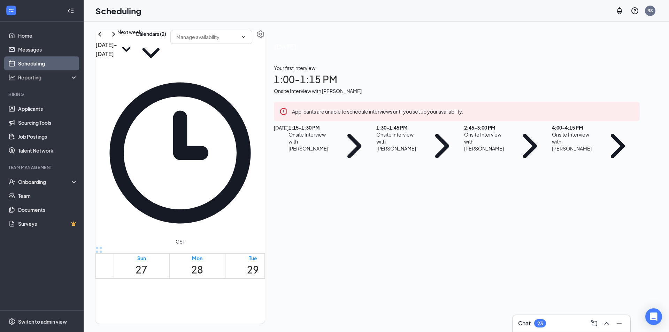
scroll to position [342, 0]
click at [118, 38] on icon "ChevronRight" at bounding box center [113, 34] width 8 height 8
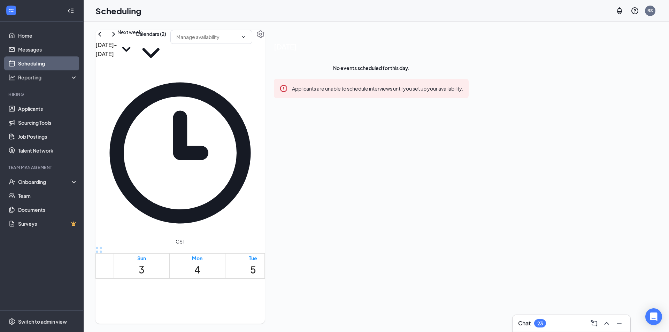
click at [118, 38] on icon "ChevronRight" at bounding box center [113, 34] width 8 height 8
click at [104, 38] on icon "ChevronLeft" at bounding box center [99, 34] width 8 height 8
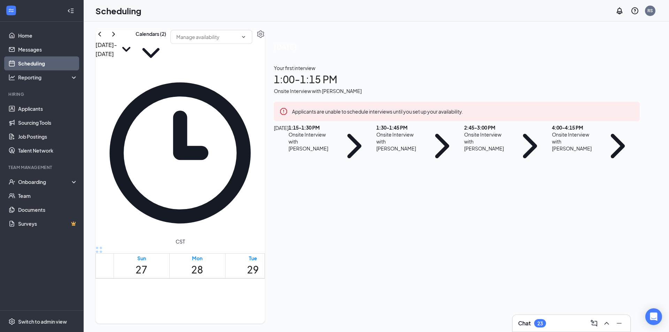
scroll to position [10, 0]
click at [420, 131] on div "1:30 - 1:45 PM" at bounding box center [398, 127] width 44 height 7
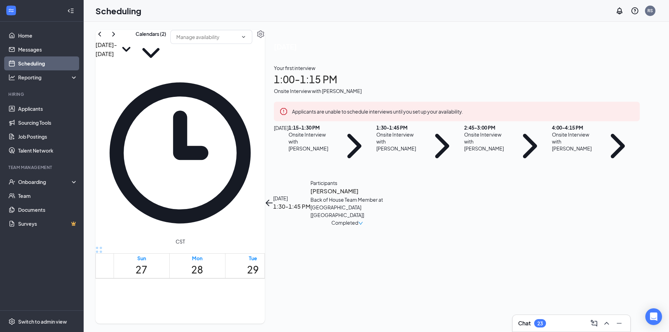
click at [383, 187] on h3 "[PERSON_NAME]" at bounding box center [346, 191] width 73 height 9
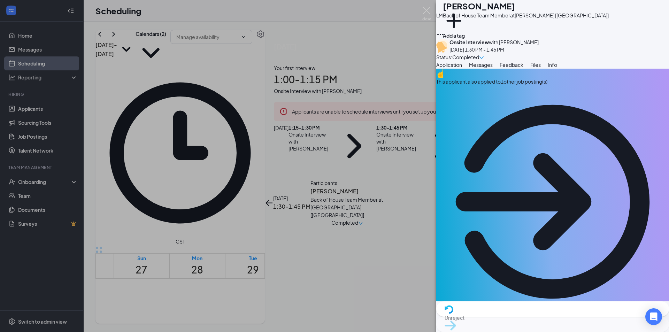
click at [492, 68] on span "Messages" at bounding box center [481, 65] width 24 height 6
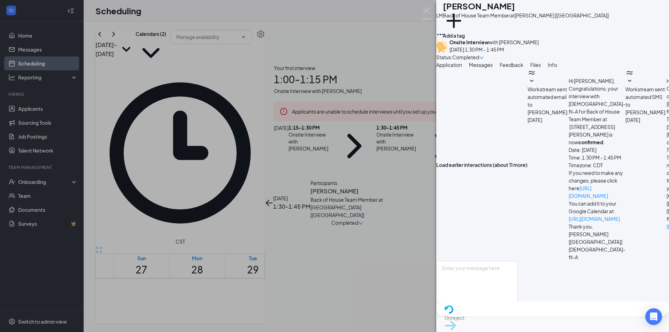
click at [523, 68] on span "Feedback" at bounding box center [511, 65] width 24 height 6
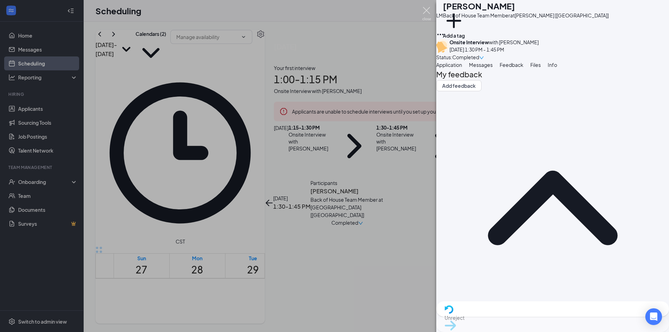
click at [427, 11] on img at bounding box center [426, 14] width 9 height 14
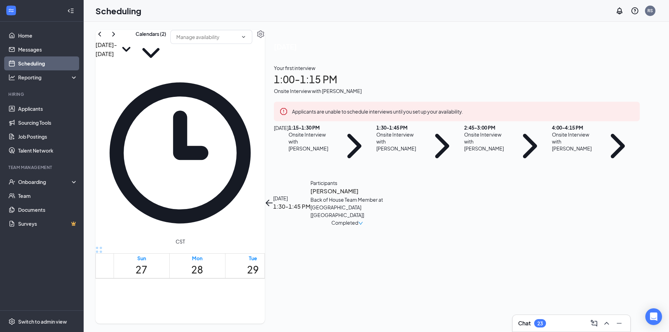
scroll to position [551, 0]
click at [340, 306] on span "4:00-4:15 PM" at bounding box center [346, 316] width 12 height 20
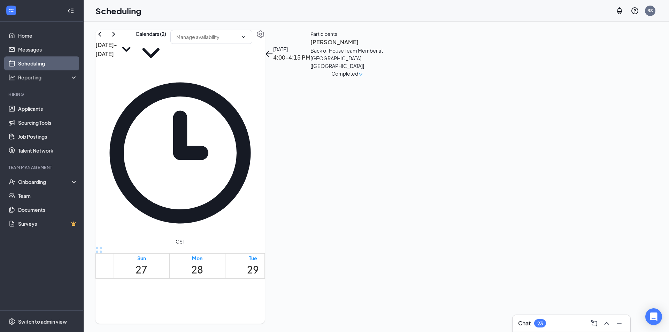
click at [328, 306] on span "2:45-3:00 PM" at bounding box center [334, 316] width 12 height 20
click at [316, 306] on span "1:30-1:45 PM" at bounding box center [322, 316] width 12 height 20
click at [312, 306] on span "1:15-1:30 PM" at bounding box center [311, 316] width 12 height 20
click at [305, 306] on span "1:00-1:15 PM" at bounding box center [299, 316] width 12 height 20
